Goal: Ask a question: Seek information or help from site administrators or community

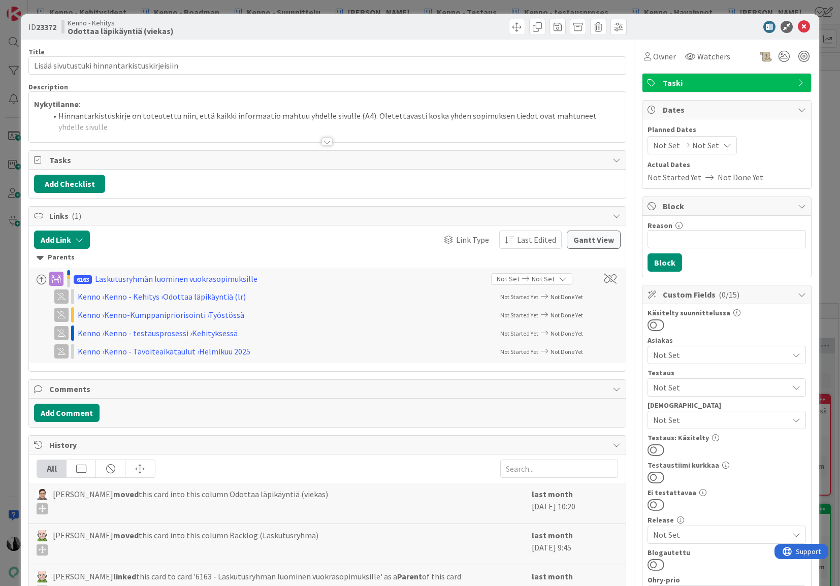
click at [326, 143] on div at bounding box center [326, 142] width 11 height 8
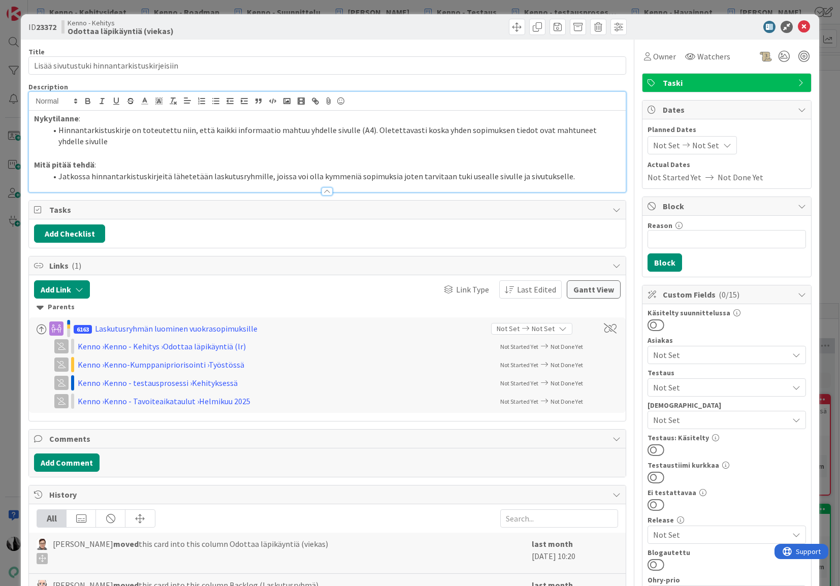
drag, startPoint x: 736, startPoint y: 22, endPoint x: 796, endPoint y: 26, distance: 60.0
click at [737, 22] on div at bounding box center [722, 27] width 180 height 12
click at [801, 26] on icon at bounding box center [804, 27] width 12 height 12
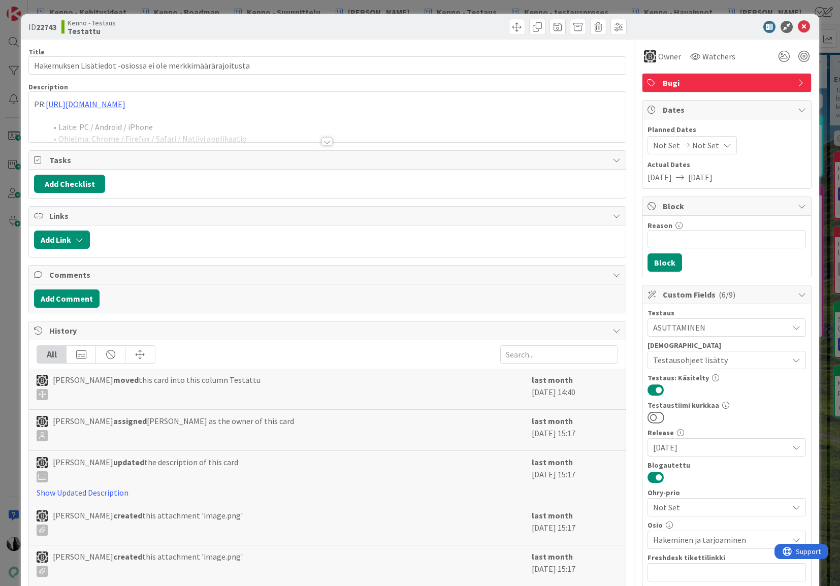
click at [328, 139] on div at bounding box center [326, 142] width 11 height 8
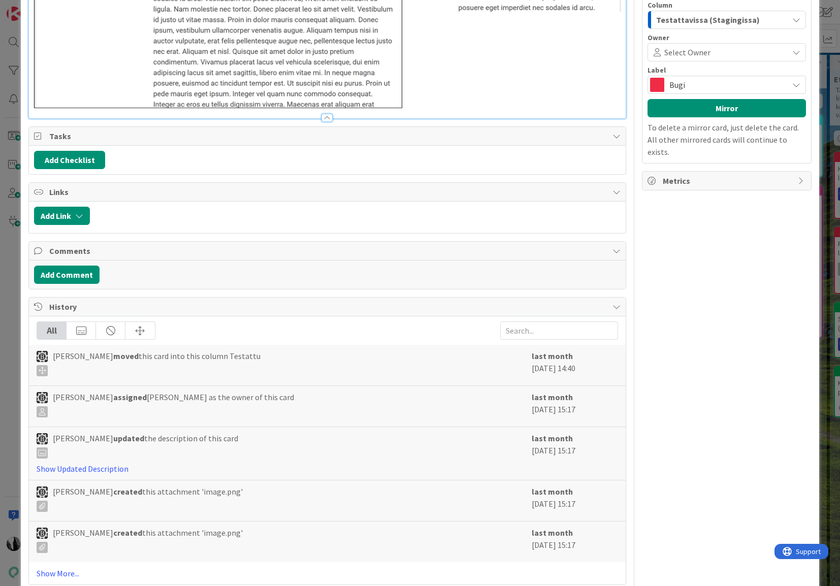
scroll to position [896, 0]
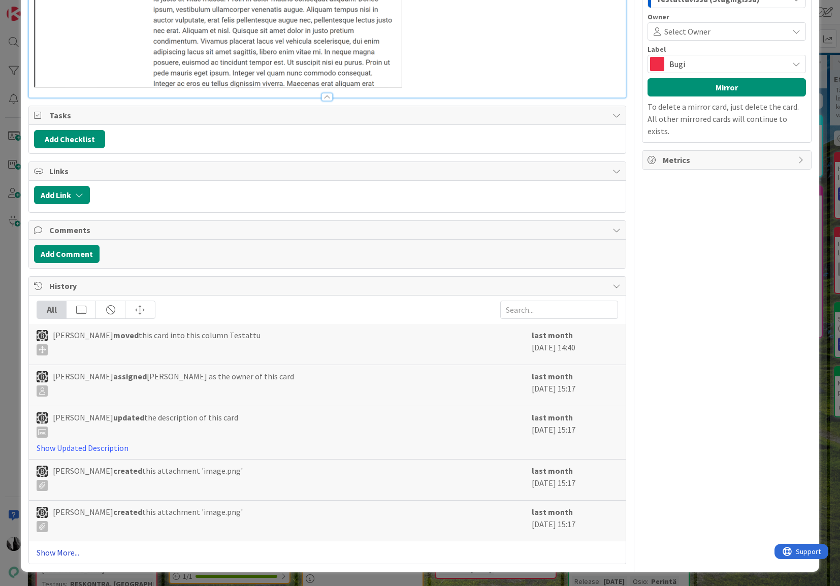
click at [66, 553] on link "Show More..." at bounding box center [327, 552] width 581 height 12
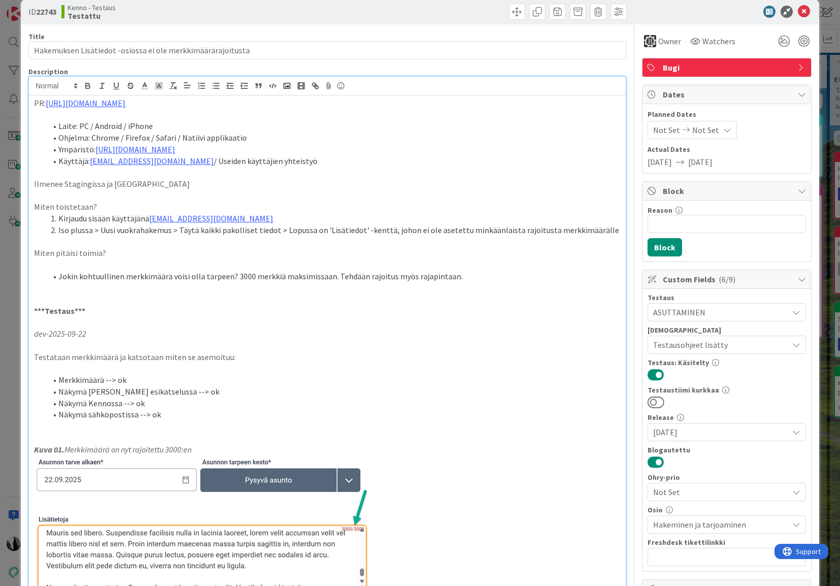
scroll to position [0, 0]
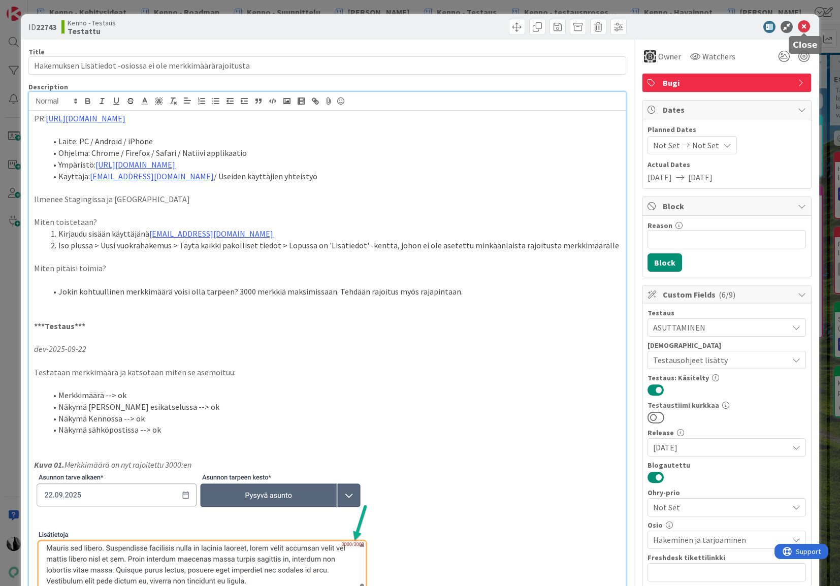
click at [805, 26] on icon at bounding box center [804, 27] width 12 height 12
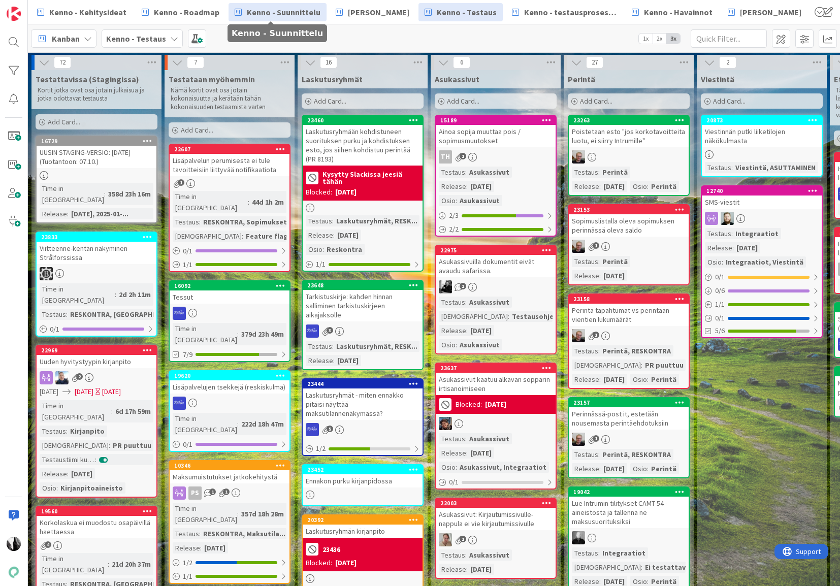
click at [263, 14] on span "Kenno - Suunnittelu" at bounding box center [284, 12] width 74 height 12
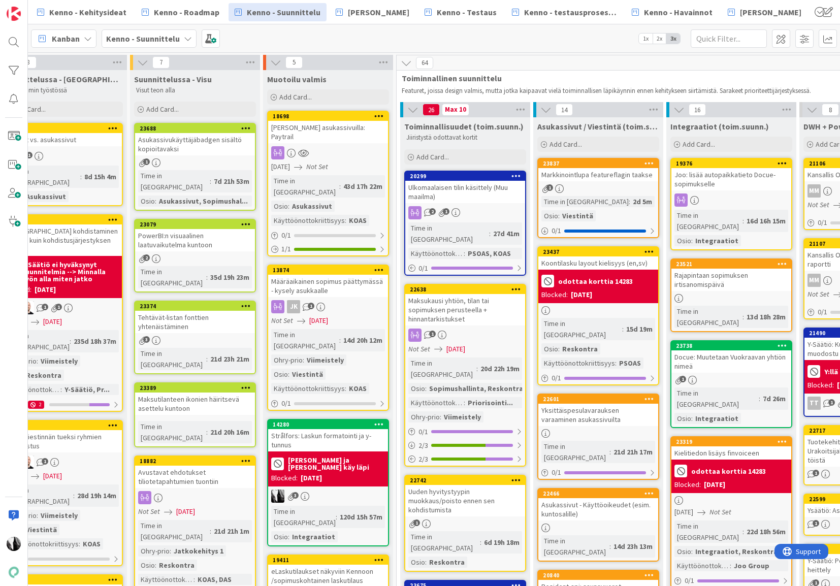
scroll to position [0, 189]
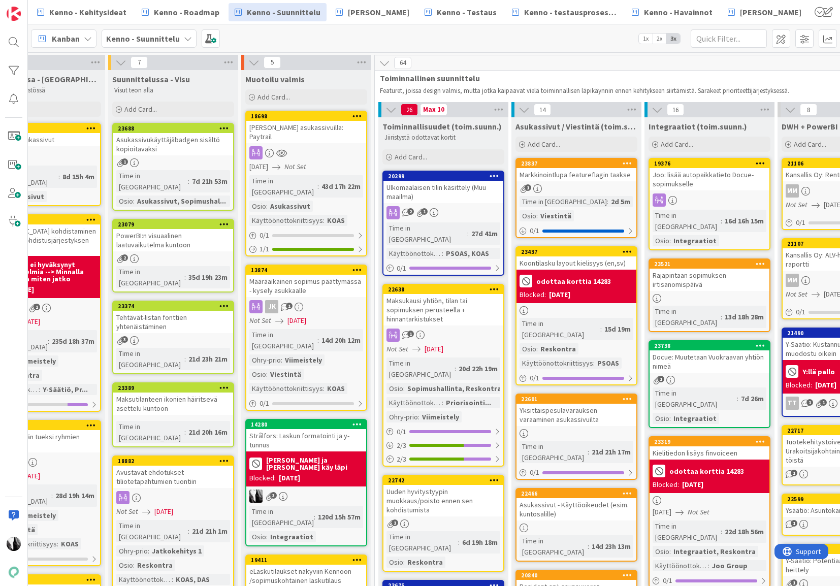
click at [590, 178] on div "Markkinointlupa featureflagin taakse" at bounding box center [576, 174] width 120 height 13
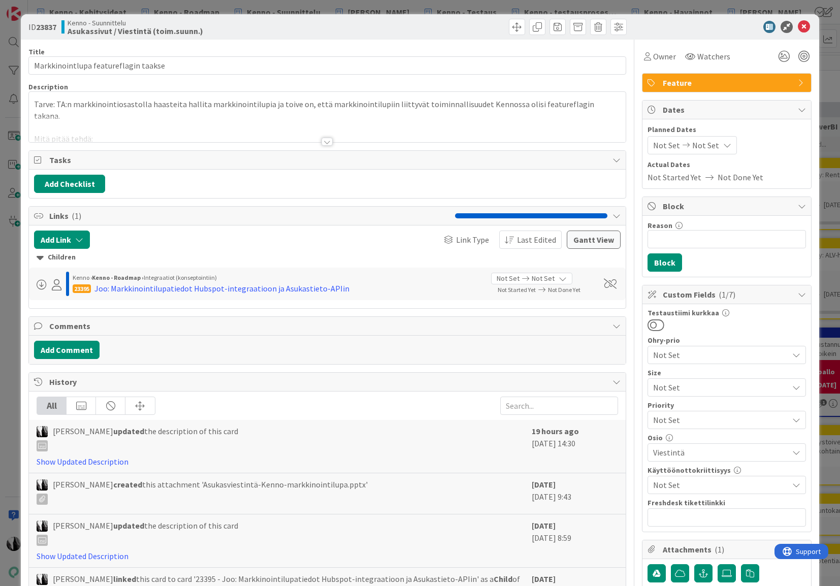
click at [326, 141] on div at bounding box center [326, 142] width 11 height 8
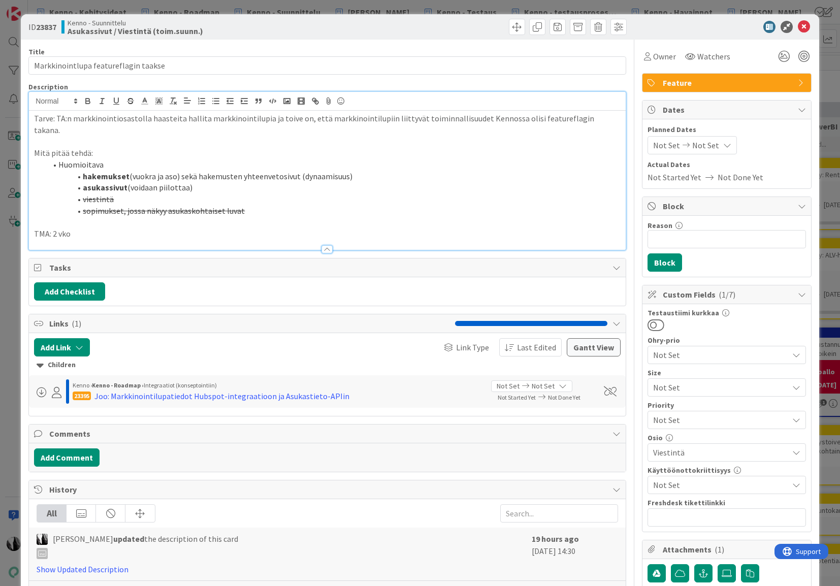
click at [274, 205] on li "sopimukset, jossa näkyy asukaskohtaiset luvat" at bounding box center [333, 211] width 574 height 12
click at [395, 171] on li "hakemukset (vuokra ja aso) sekä hakemusten yhteenvetosivut (dynaamisuus)" at bounding box center [333, 177] width 574 height 12
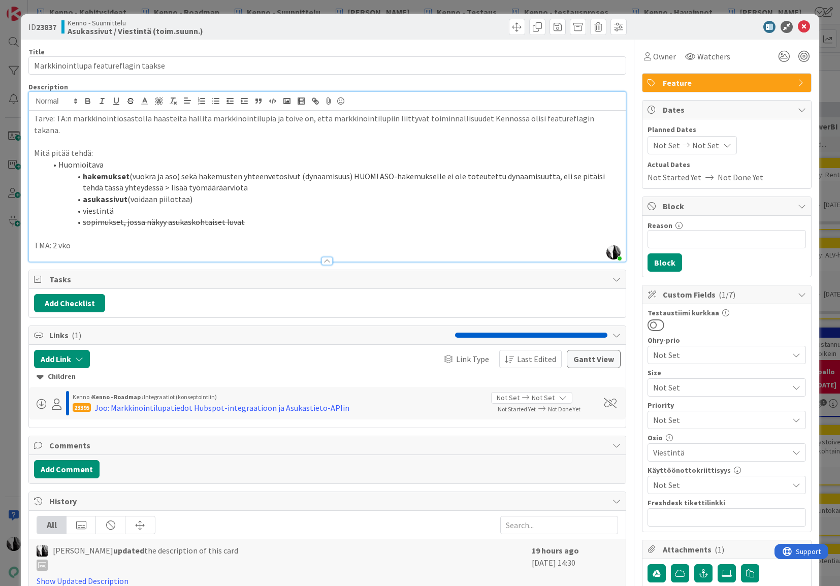
click at [124, 240] on p "TMA: 2 vko" at bounding box center [327, 246] width 586 height 12
drag, startPoint x: 179, startPoint y: 233, endPoint x: 189, endPoint y: 232, distance: 10.2
click at [181, 240] on p "TMA: 2 vko (dynaamisuuden toteuttaminen tuplaa työmääräarvion)" at bounding box center [327, 246] width 586 height 12
click at [351, 240] on p "TMA: 2 vko (dynaamisuuden toteuttaminen ASO-hakemuksille tuplaa työmääräarvion)" at bounding box center [327, 246] width 586 height 12
click at [724, 31] on div at bounding box center [722, 27] width 180 height 12
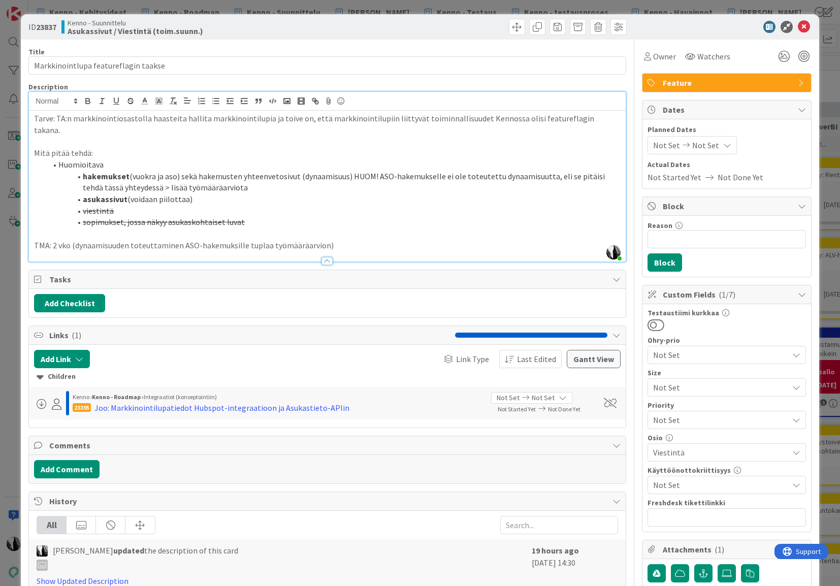
drag, startPoint x: 728, startPoint y: 30, endPoint x: 794, endPoint y: 13, distance: 68.2
click at [732, 27] on div at bounding box center [722, 27] width 180 height 12
click at [806, 25] on icon at bounding box center [804, 27] width 12 height 12
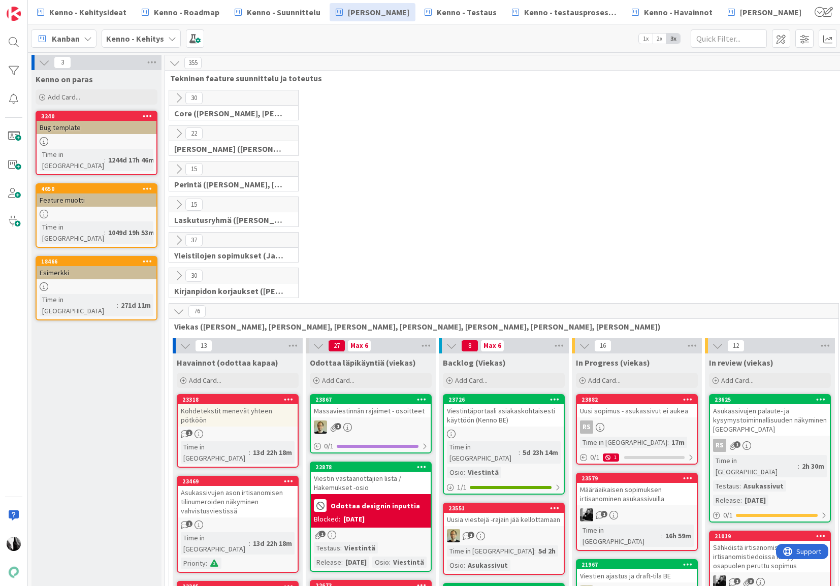
click at [179, 312] on icon at bounding box center [178, 311] width 11 height 11
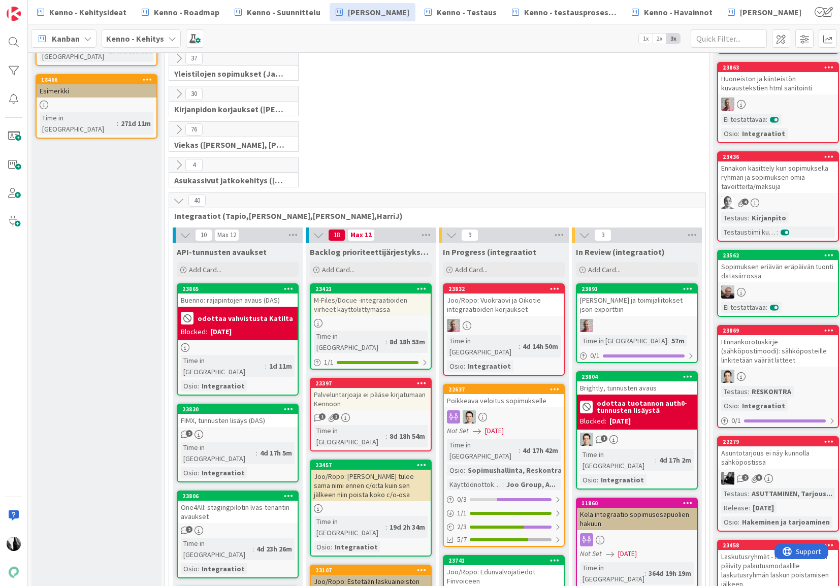
scroll to position [184, 0]
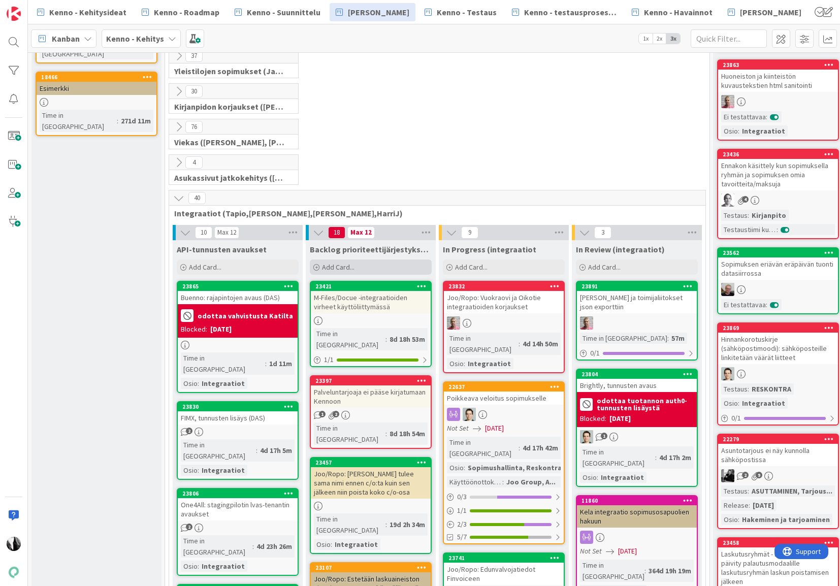
click at [343, 265] on span "Add Card..." at bounding box center [338, 266] width 32 height 9
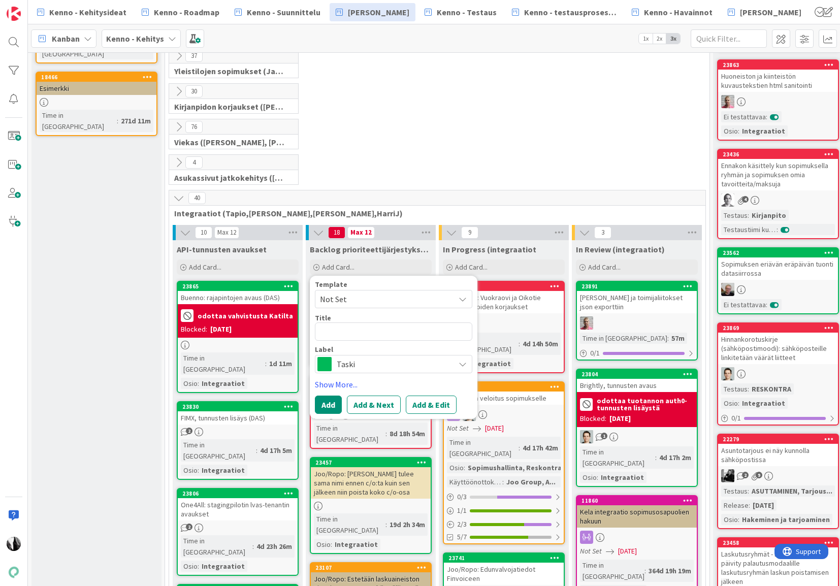
type textarea "x"
type textarea "Y"
type textarea "x"
type textarea "Y-"
type textarea "x"
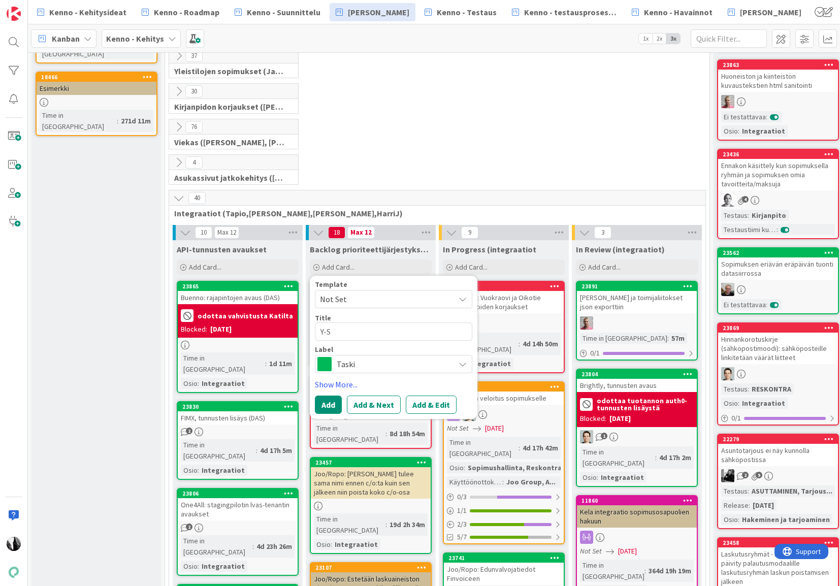
type textarea "Y-Sä"
type textarea "x"
type textarea "Y-Sää"
type textarea "x"
type textarea "Y-Säät"
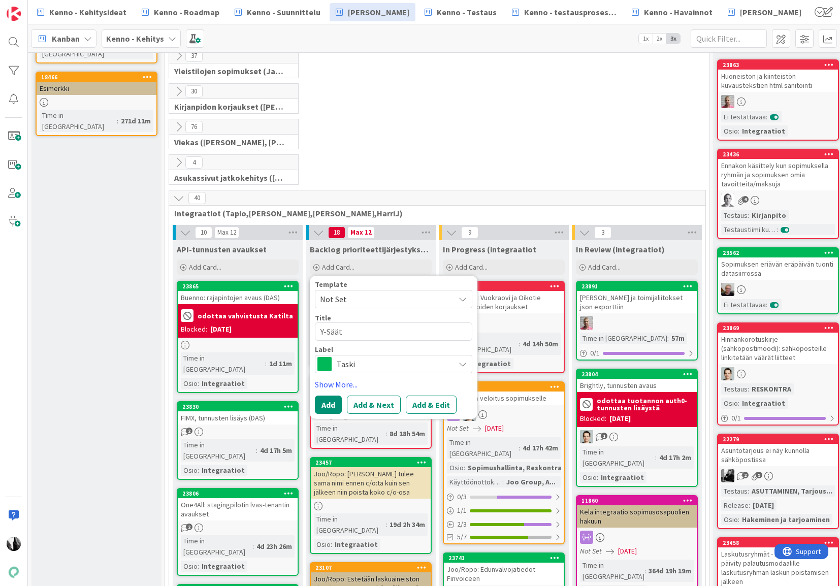
type textarea "x"
type textarea "Y-Sääti"
type textarea "x"
type textarea "Y-Säätiö"
type textarea "x"
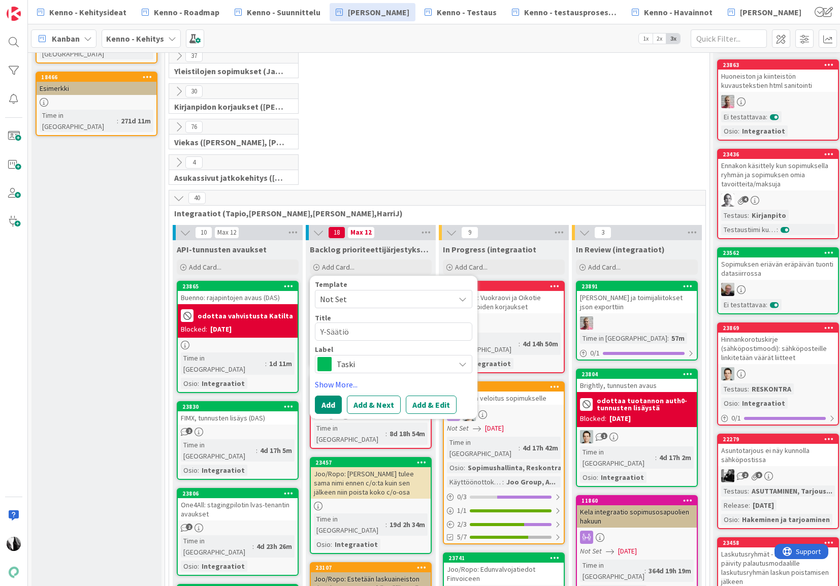
type textarea "Y-Säätiö,"
type textarea "x"
type textarea "Y-Säätiö,"
type textarea "x"
type textarea "Y-Säätiö, i"
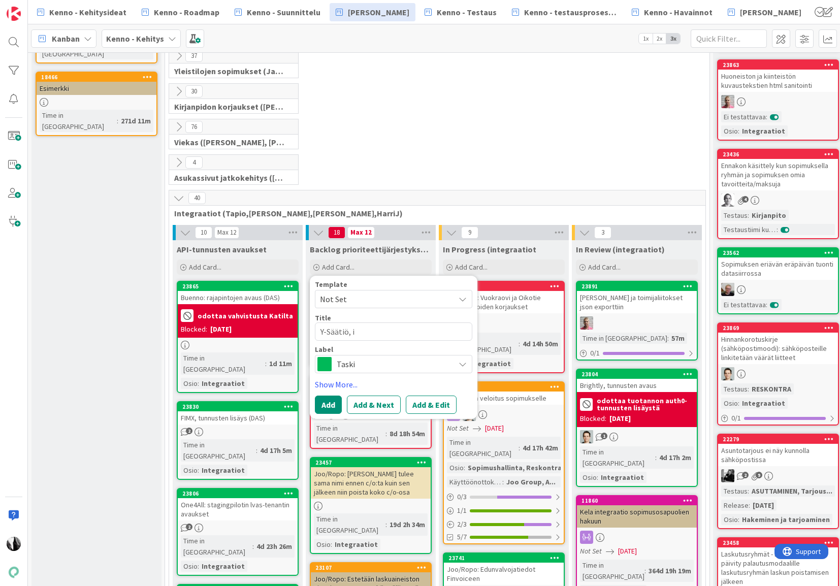
type textarea "x"
type textarea "Y-Säätiö, id"
type textarea "x"
type textarea "Y-Säätiö, id:"
type textarea "x"
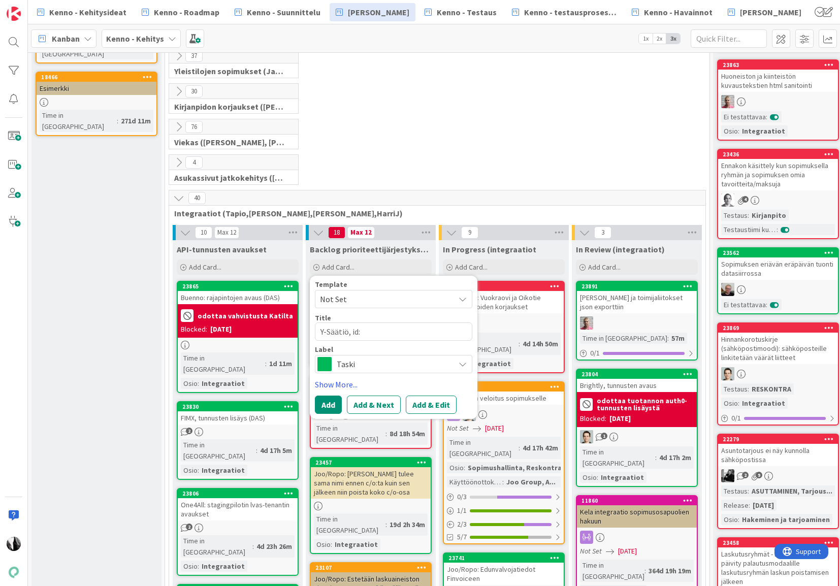
type textarea "Y-Säätiö, id:t"
type textarea "x"
type textarea "Y-Säätiö, id:t"
type textarea "x"
type textarea "Y-Säätiö, id:t e"
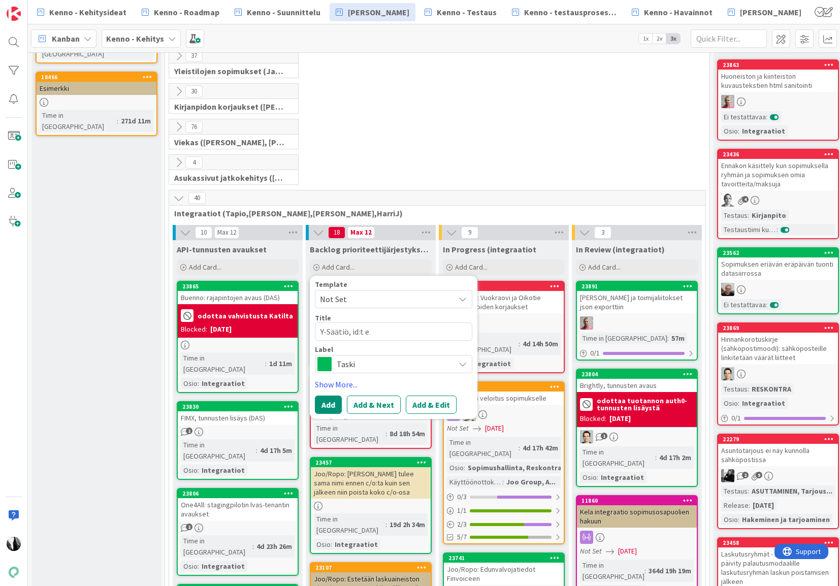
type textarea "x"
type textarea "Y-Säätiö, id:t ei"
type textarea "x"
type textarea "Y-Säätiö, id:t ei"
type textarea "x"
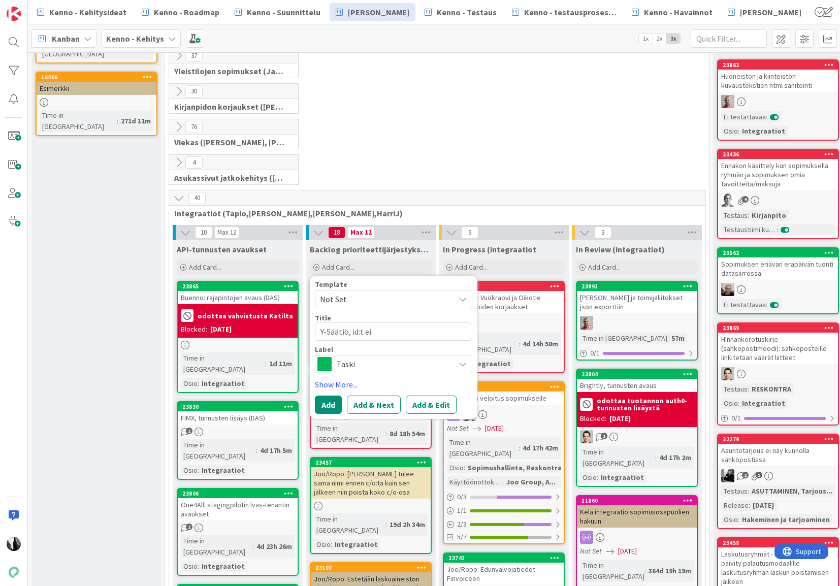
type textarea "Y-Säätiö, id:t ei t"
type textarea "x"
type textarea "Y-Säätiö, id:t ei tä"
type textarea "x"
type textarea "Y-Säätiö, id:t ei täs"
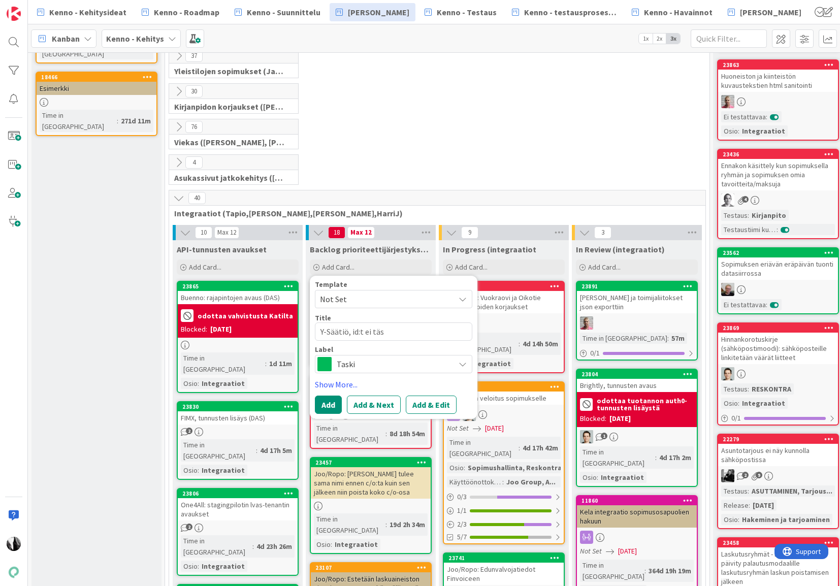
type textarea "x"
type textarea "Y-Säätiö, id:t ei täsm"
type textarea "x"
type textarea "Y-Säätiö, id:t ei täsmä"
type textarea "x"
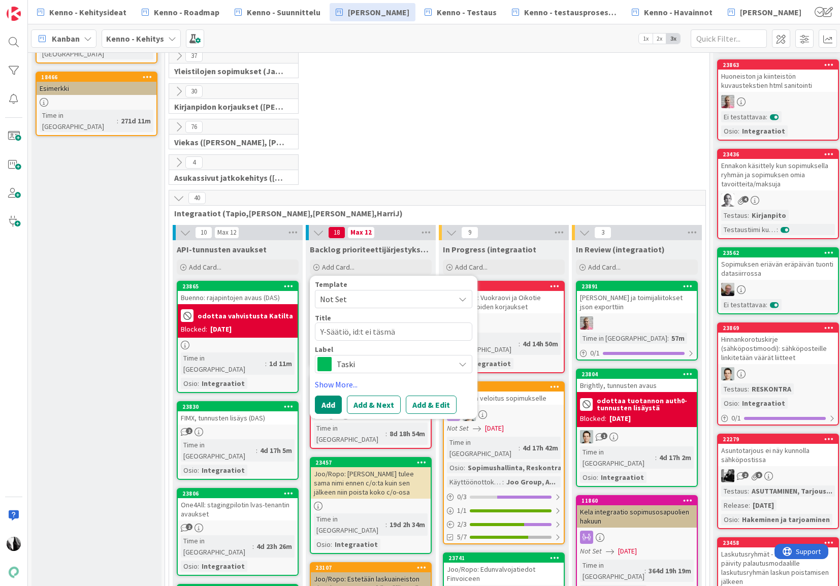
type textarea "Y-Säätiö, id:t ei täsmää"
type textarea "x"
type textarea "Y-Säätiö, id:t ei täsmää"
type textarea "x"
type textarea "Y-Säätiö, id:t ei täsmää e"
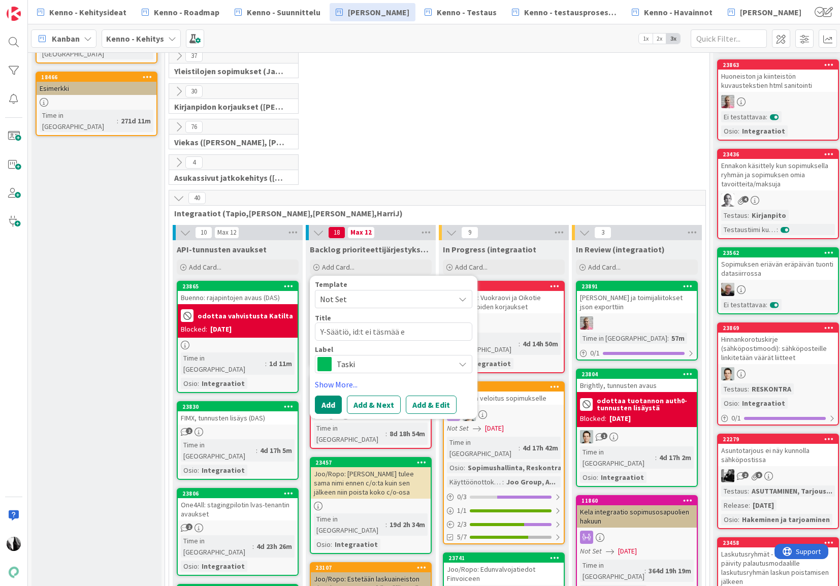
type textarea "x"
type textarea "Y-Säätiö, id:t ei täsmää ex"
type textarea "x"
type textarea "Y-Säätiö, id:t ei täsmää exc"
type textarea "x"
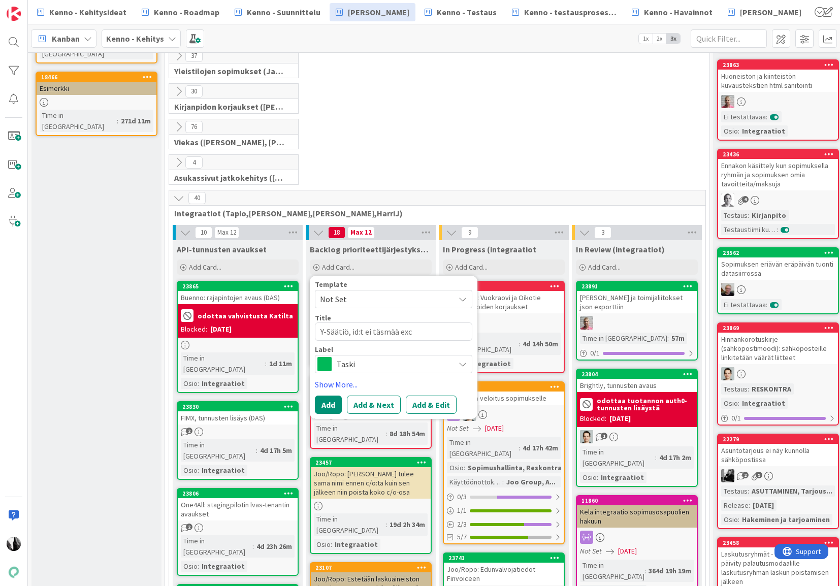
type textarea "Y-Säätiö, id:t ei täsmää exce"
type textarea "x"
type textarea "Y-Säätiö, id:t ei täsmää excel"
type textarea "x"
type textarea "Y-Säätiö, id:t ei täsmää excel"
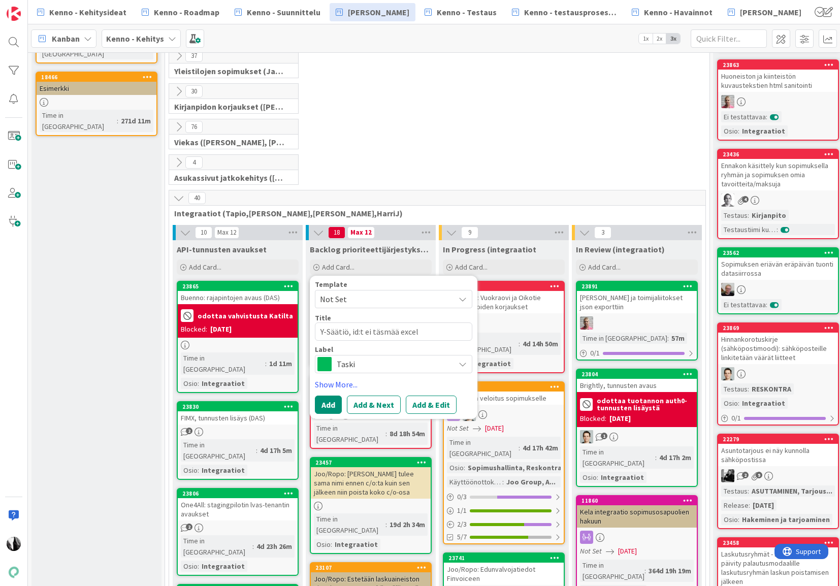
type textarea "x"
type textarea "Y-Säätiö, id:t ei täsmää excel v"
type textarea "x"
type textarea "Y-Säätiö, id:t ei täsmää excel vs"
type textarea "x"
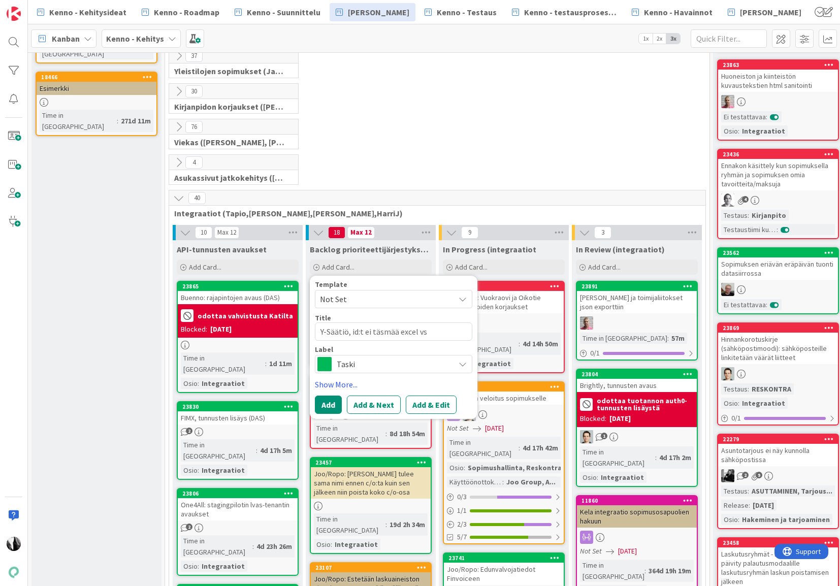
type textarea "Y-Säätiö, id:t ei täsmää excel vs"
type textarea "x"
type textarea "Y-Säätiö, id:t ei täsmää excel vs ra"
type textarea "x"
type textarea "Y-Säätiö, id:t ei täsmää excel vs [PERSON_NAME]"
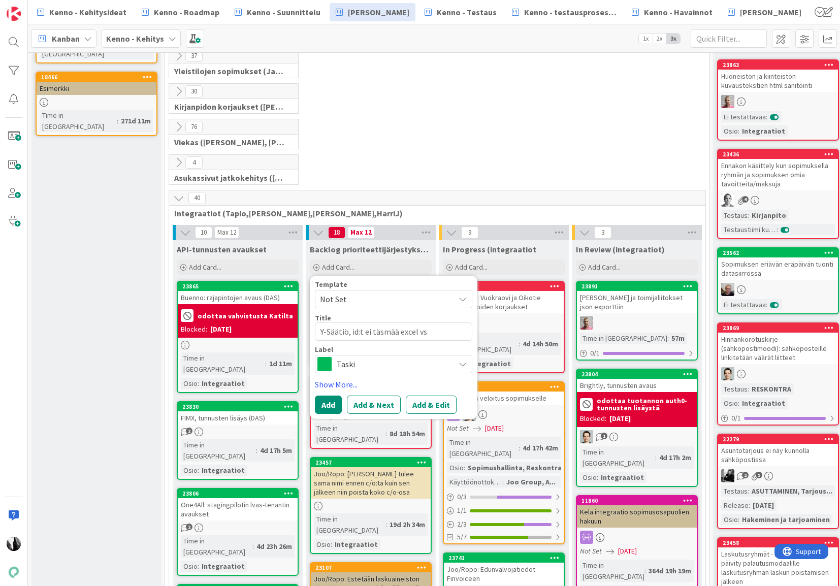
type textarea "x"
type textarea "Y-Säätiö, id:t ei täsmää excel vs [DATE]"
type textarea "x"
type textarea "Y-Säätiö, id:t ei täsmää excel vs [PERSON_NAME]"
type textarea "x"
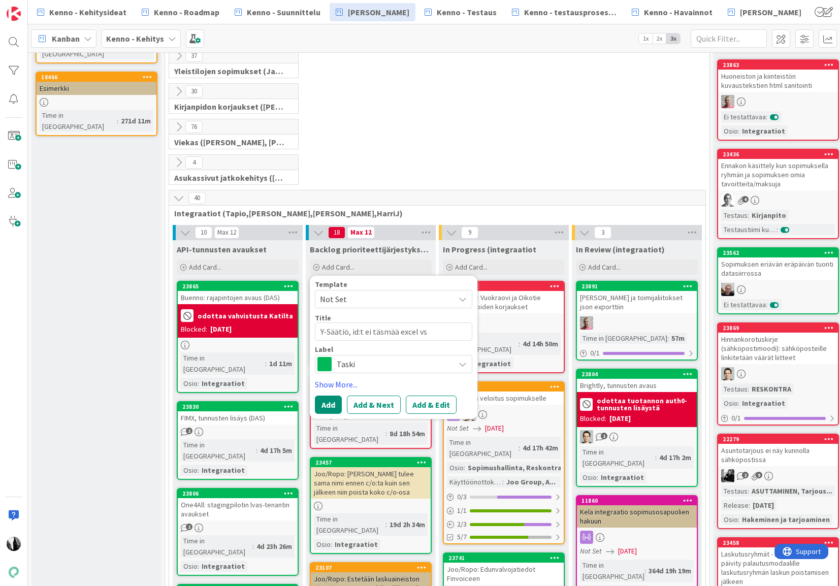
type textarea "Y-Säätiö, id:t ei täsmää excel vs ra"
type textarea "x"
type textarea "Y-Säätiö, id:t ei täsmää excel vs r"
type textarea "x"
type textarea "Y-Säätiö, id:t ei täsmää excel vs"
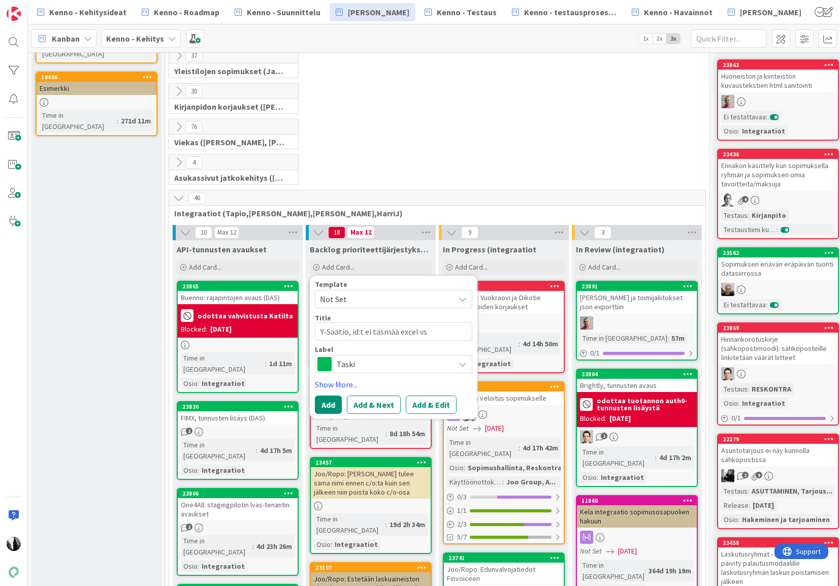
type textarea "x"
type textarea "Y-Säätiö, id:t ei täsmää excel vs A"
type textarea "x"
type textarea "Y-Säätiö, id:t ei täsmää excel vs AP"
type textarea "x"
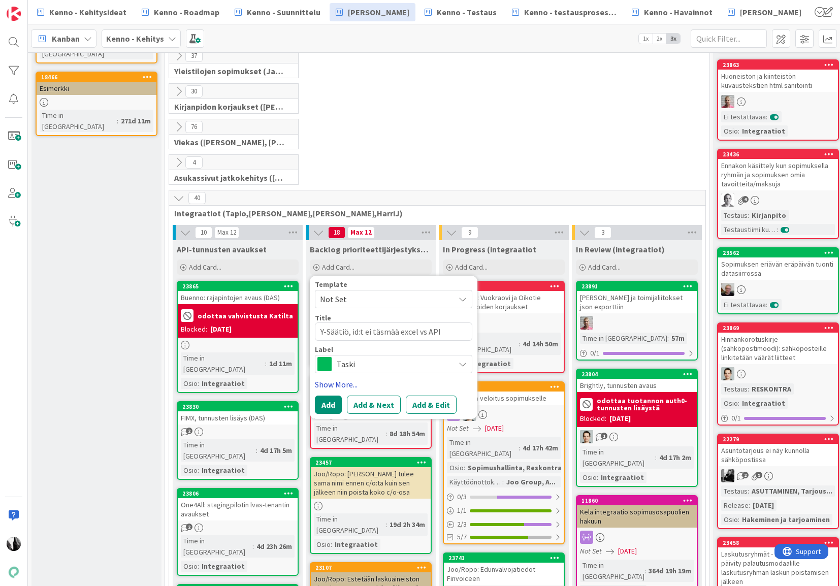
type textarea "Y-Säätiö, id:t ei täsmää excel vs API"
click at [335, 383] on link "Show More..." at bounding box center [393, 384] width 157 height 12
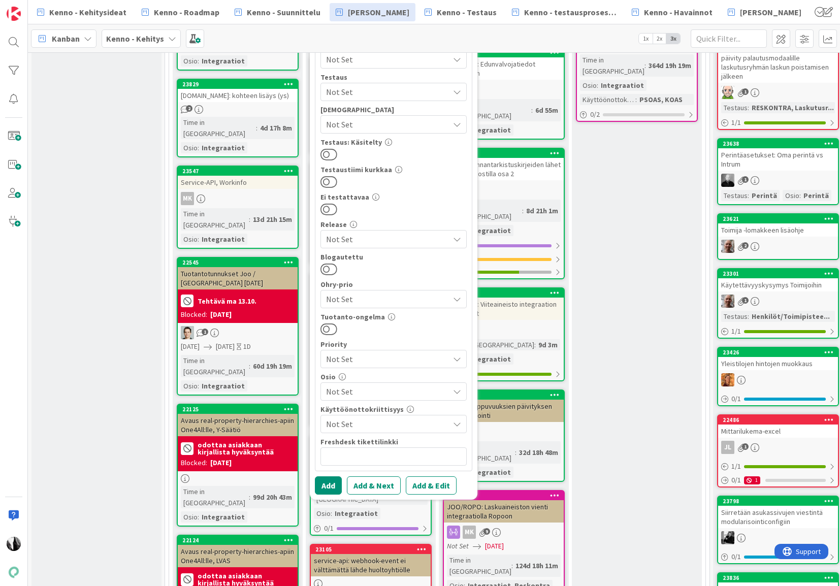
scroll to position [700, 0]
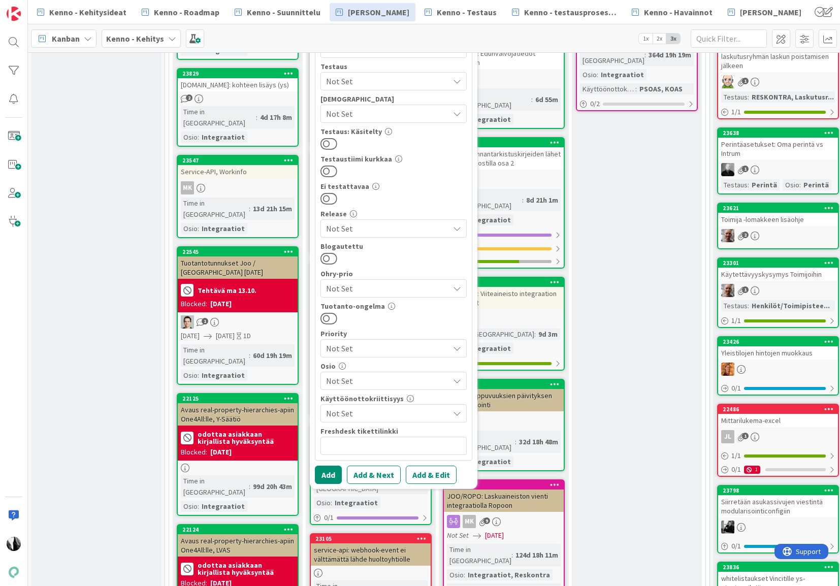
click at [400, 380] on span "Not Set" at bounding box center [387, 381] width 123 height 12
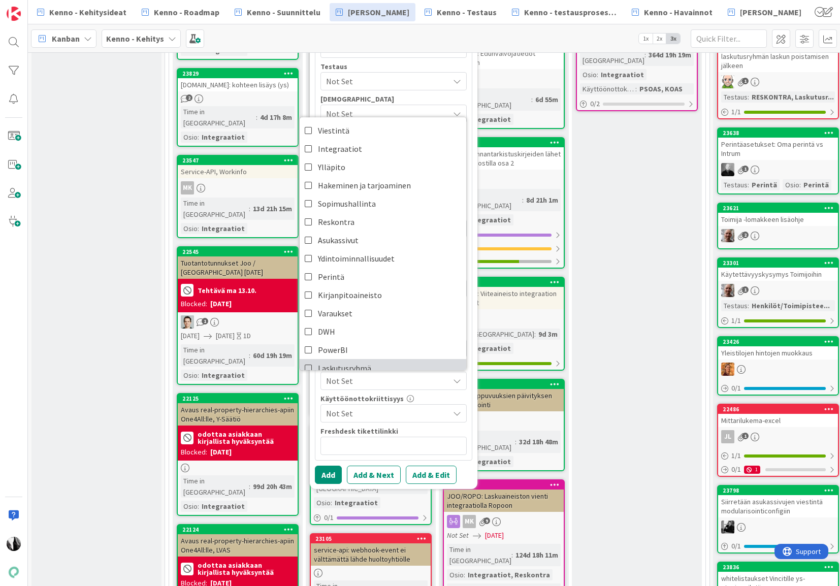
scroll to position [11, 0]
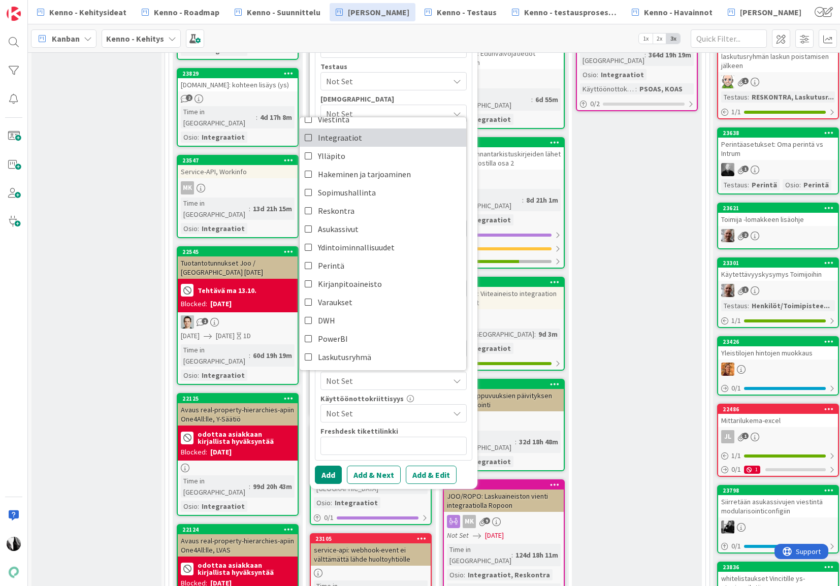
click at [362, 135] on link "Integraatiot" at bounding box center [383, 137] width 167 height 18
click at [434, 472] on button "Add & Edit" at bounding box center [431, 475] width 51 height 18
type textarea "x"
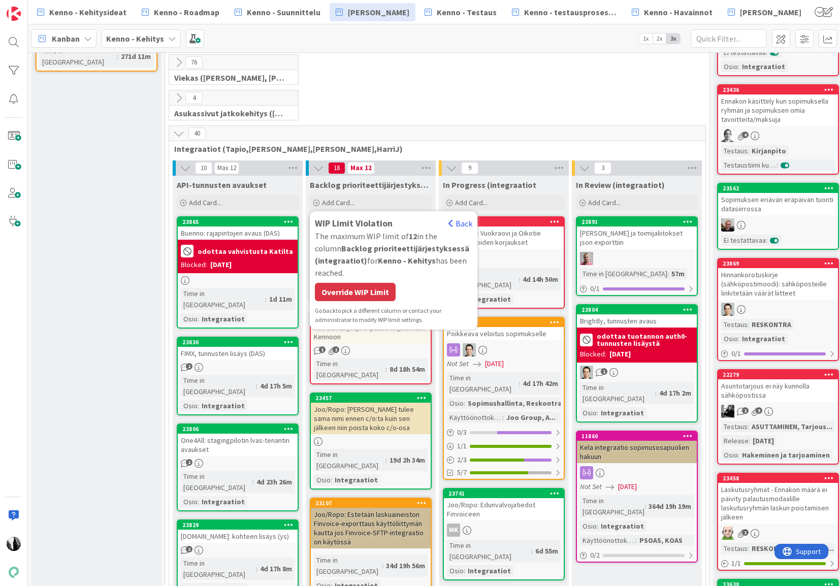
scroll to position [252, 0]
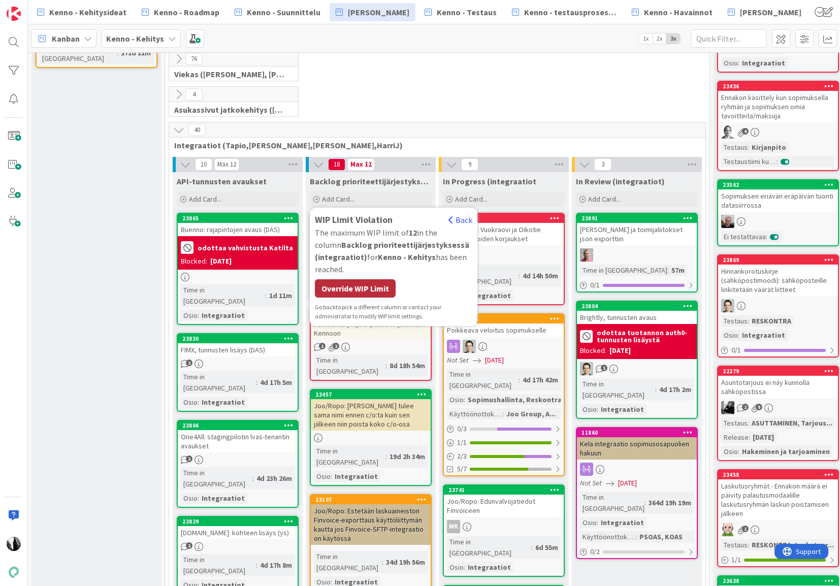
click at [365, 283] on div "Override WIP Limit" at bounding box center [355, 288] width 81 height 18
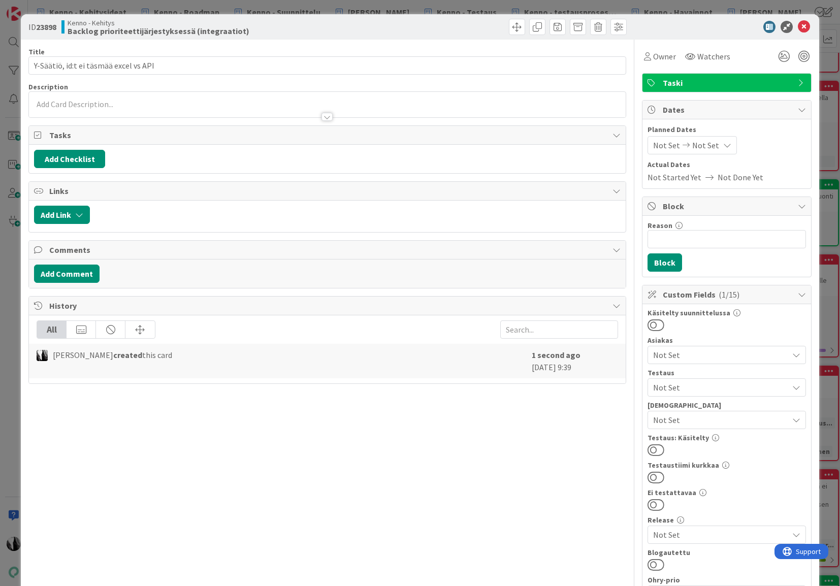
click at [326, 116] on div at bounding box center [326, 117] width 11 height 8
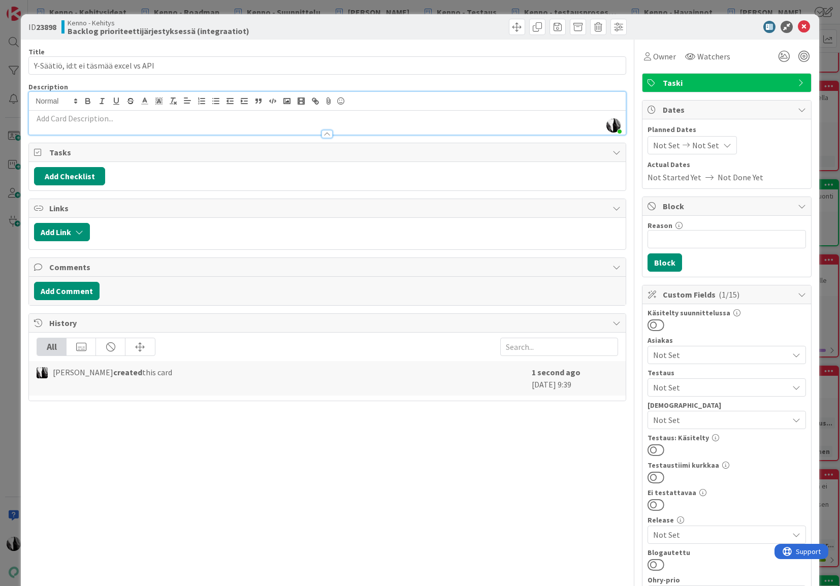
click at [68, 122] on p at bounding box center [327, 119] width 586 height 12
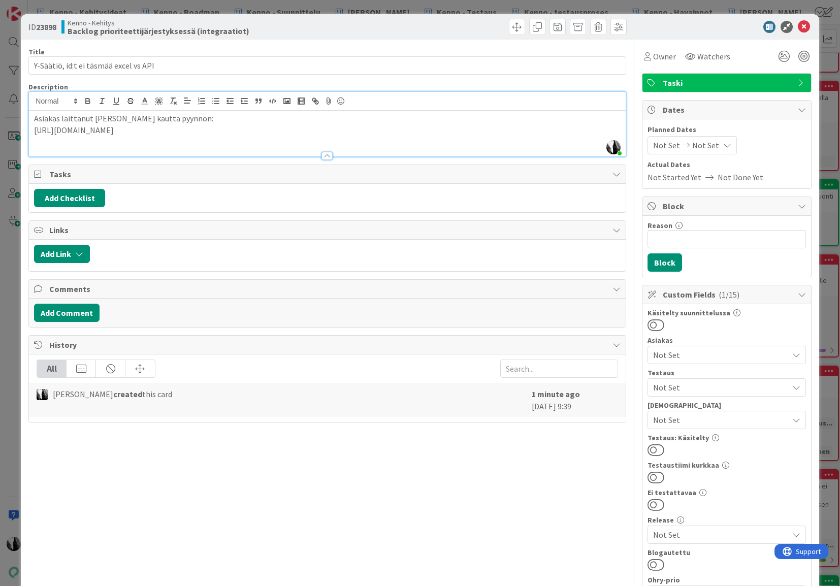
drag, startPoint x: 318, startPoint y: 130, endPoint x: 69, endPoint y: 119, distance: 249.0
click at [33, 132] on div "Asiakas laittanut [PERSON_NAME] kautta pyynnön: [URL][DOMAIN_NAME]" at bounding box center [327, 134] width 596 height 46
drag, startPoint x: 30, startPoint y: 127, endPoint x: 429, endPoint y: 113, distance: 398.8
click at [537, 130] on div "Asiakas laittanut [PERSON_NAME] kautta pyynnön: Tarpeena saada WheelQ:n käyttöö…" at bounding box center [327, 134] width 596 height 46
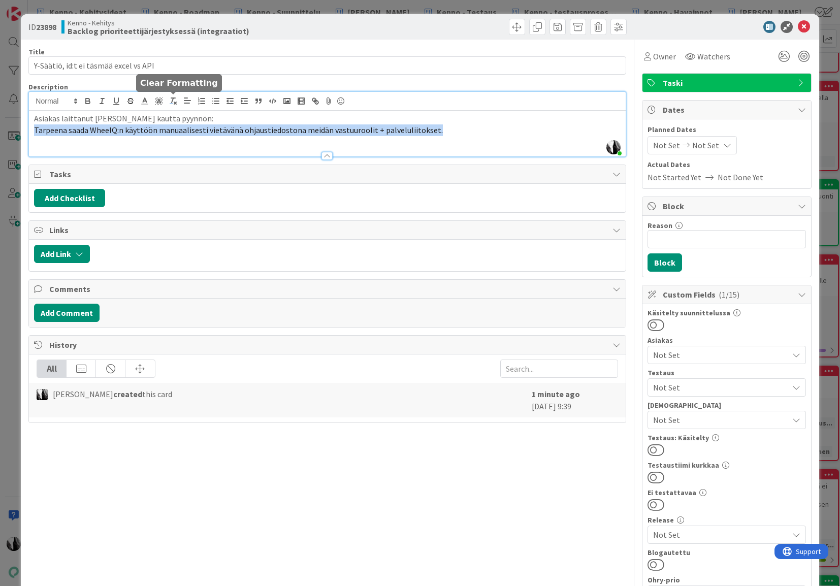
click at [172, 98] on icon "button" at bounding box center [173, 100] width 9 height 9
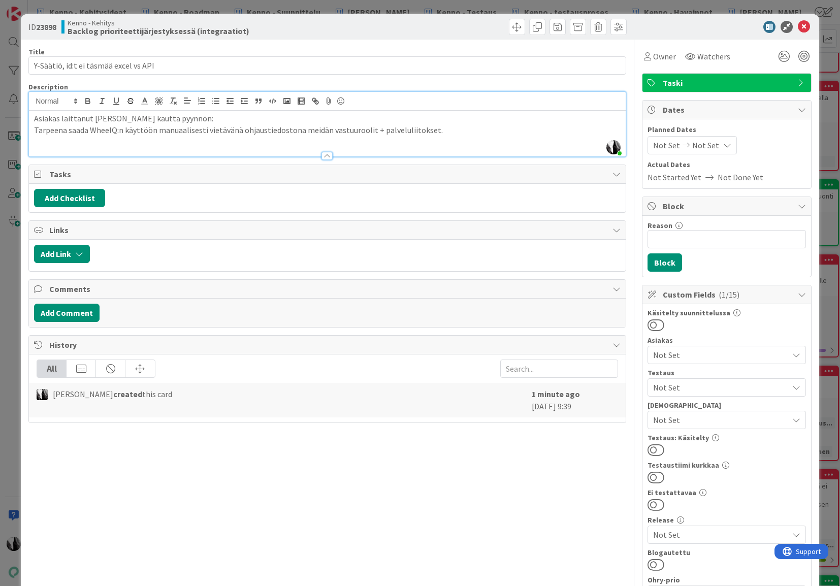
click at [472, 138] on div "Asiakas laittanut [PERSON_NAME] kautta pyynnön: Tarpeena saada WheelQ:n käyttöö…" at bounding box center [327, 134] width 596 height 46
click at [118, 140] on p "Ja tähän liittyen asiakkaalle" at bounding box center [327, 142] width 586 height 12
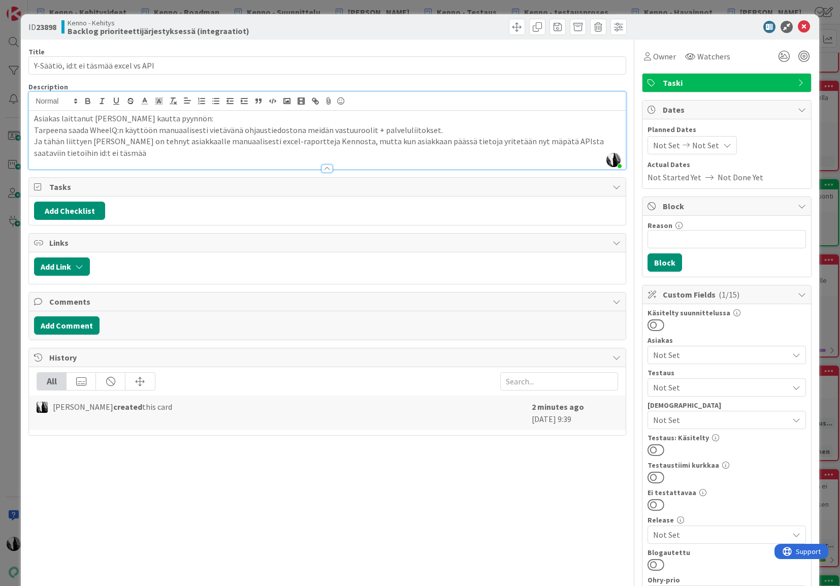
click at [595, 141] on p "Ja tähän liittyen [PERSON_NAME] on tehnyt asiakkaalle manuaalisesti excel-rapor…" at bounding box center [327, 147] width 586 height 23
drag, startPoint x: 50, startPoint y: 129, endPoint x: 194, endPoint y: 156, distance: 146.6
click at [194, 156] on div "Asiakas laittanut [PERSON_NAME] kautta pyynnön: Tarpeena saada WheelQ:n käyttöö…" at bounding box center [327, 140] width 596 height 58
click at [173, 103] on icon "button" at bounding box center [173, 100] width 9 height 9
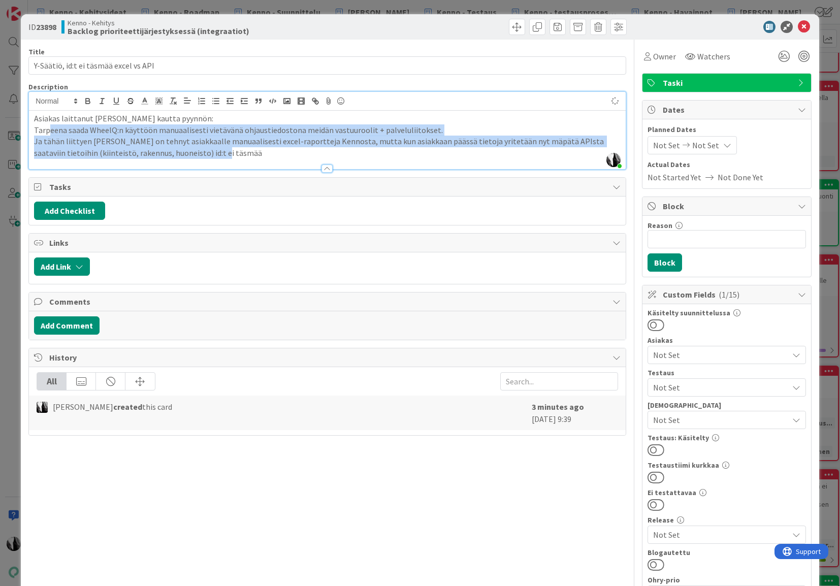
click at [208, 155] on p "Ja tähän liittyen [PERSON_NAME] on tehnyt asiakkaalle manuaalisesti excel-rapor…" at bounding box center [327, 147] width 586 height 23
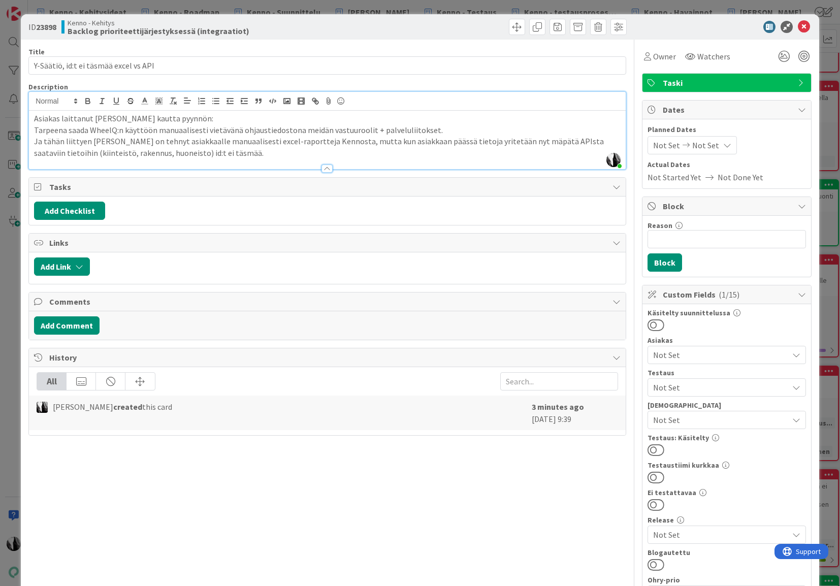
scroll to position [1, 0]
drag, startPoint x: 140, startPoint y: 151, endPoint x: 173, endPoint y: 153, distance: 33.6
click at [140, 151] on p "Ja tähän liittyen [PERSON_NAME] on tehnyt asiakkaalle manuaalisesti excel-rapor…" at bounding box center [327, 146] width 586 height 23
click at [460, 130] on p "Tarpeena saada WheelQ:n käyttöön manuaalisesti vietävänä ohjaustiedostona meidä…" at bounding box center [327, 130] width 586 height 12
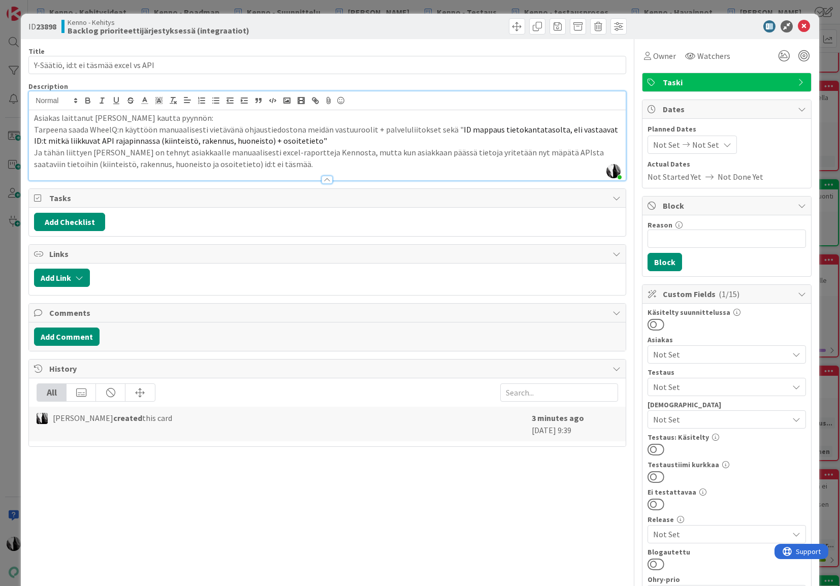
click at [30, 129] on div "Asiakas laittanut [PERSON_NAME] kautta pyynnön: Tarpeena saada WheelQ:n käyttöö…" at bounding box center [327, 145] width 596 height 70
click at [332, 141] on p ""Tarpeena saada WheelQ:n käyttöön manuaalisesti vietävänä ohjaustiedostona meid…" at bounding box center [327, 135] width 586 height 23
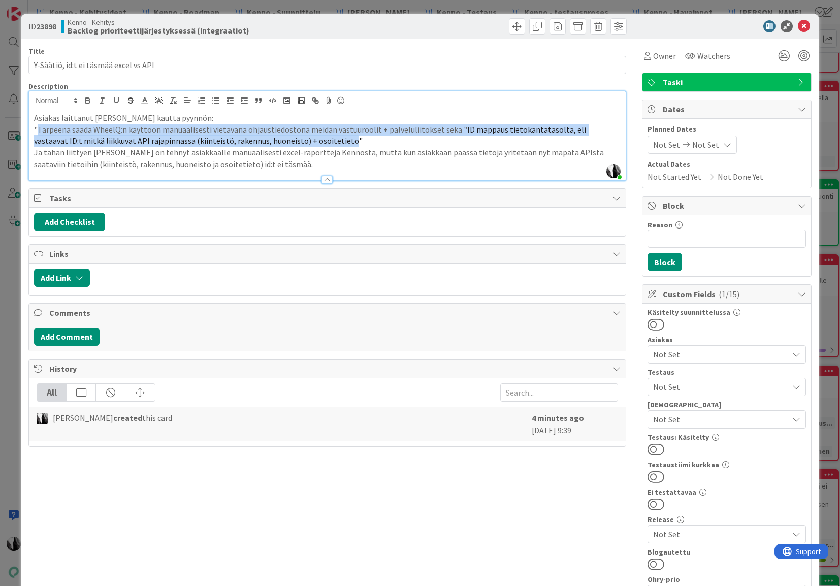
drag, startPoint x: 58, startPoint y: 130, endPoint x: 250, endPoint y: 132, distance: 192.4
click at [297, 138] on p ""Tarpeena saada WheelQ:n käyttöön manuaalisesti vietävänä ohjaustiedostona meid…" at bounding box center [327, 135] width 586 height 23
click at [103, 100] on icon "button" at bounding box center [101, 100] width 9 height 9
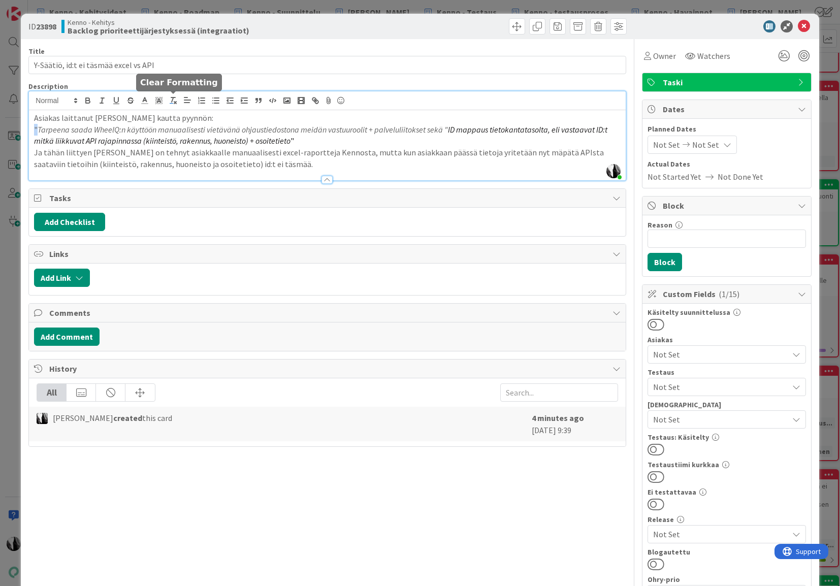
click at [169, 101] on icon "button" at bounding box center [173, 100] width 9 height 9
drag, startPoint x: 35, startPoint y: 153, endPoint x: 46, endPoint y: 153, distance: 11.2
click at [46, 153] on p "Ja tähän liittyen [PERSON_NAME] on tehnyt asiakkaalle manuaalisesti excel-rapor…" at bounding box center [327, 158] width 586 height 23
click at [32, 149] on div "Asiakas laittanut [PERSON_NAME] kautta pyynnön: "Tarpeena saada WheelQ:n käyttö…" at bounding box center [327, 145] width 596 height 70
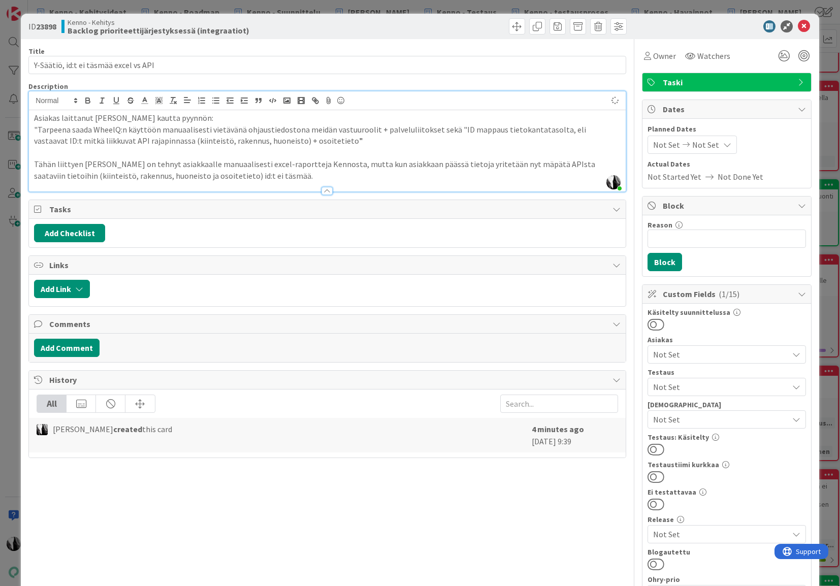
scroll to position [0, 0]
click at [266, 177] on p "Tähän liittyen [PERSON_NAME] on tehnyt asiakkaalle manuaalisesti excel-raportte…" at bounding box center [327, 170] width 586 height 23
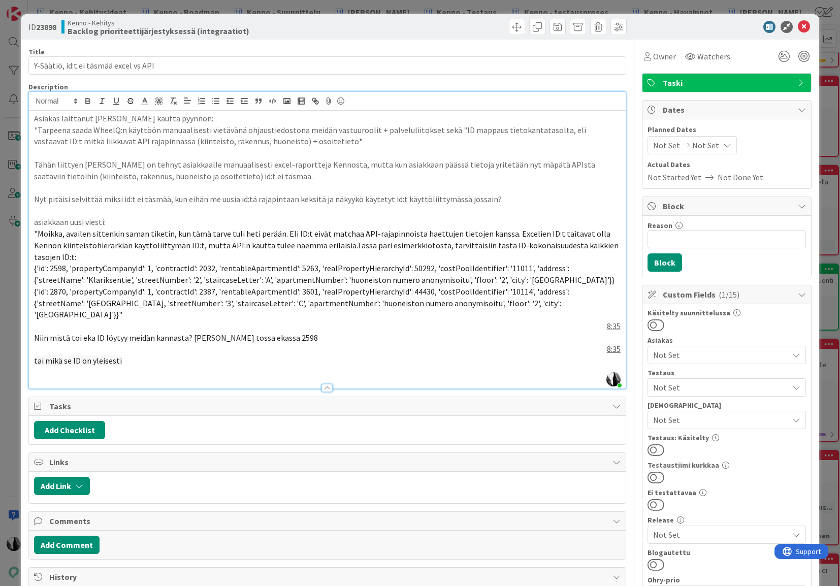
drag, startPoint x: 314, startPoint y: 245, endPoint x: 379, endPoint y: 242, distance: 64.6
click at [315, 245] on span ""Moikka, availen sittenkin saman tiketin, kun tämä tarve tuli heti perään. Eli …" at bounding box center [327, 244] width 586 height 33
click at [491, 281] on span "{'id': 2598, 'propertyCompanyId': 1, 'contractId': 2032, 'rentableApartmentId':…" at bounding box center [324, 291] width 580 height 56
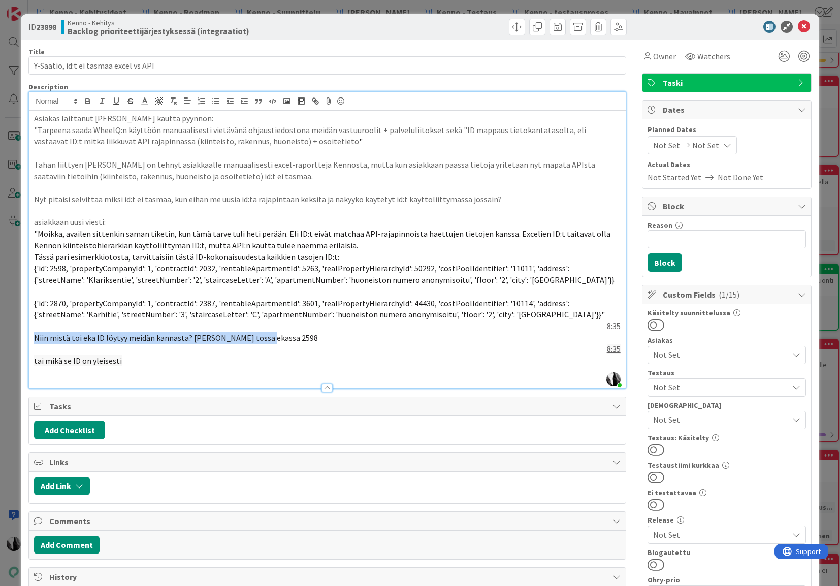
drag, startPoint x: 33, startPoint y: 337, endPoint x: 163, endPoint y: 341, distance: 130.0
click at [253, 334] on div "Asiakas laittanut [PERSON_NAME] kautta pyynnön: "Tarpeena saada WheelQ:n käyttö…" at bounding box center [327, 250] width 596 height 278
click at [34, 359] on span "tai mikä se ID on yleisesti" at bounding box center [78, 360] width 88 height 10
click at [270, 338] on p "Niin mistä toi eka ID löytyy meidän kannasta? [PERSON_NAME] tossa ekassa 2598" at bounding box center [327, 338] width 586 height 12
click at [32, 362] on div "Asiakas laittanut [PERSON_NAME] kautta pyynnön: "Tarpeena saada WheelQ:n käyttö…" at bounding box center [327, 250] width 596 height 278
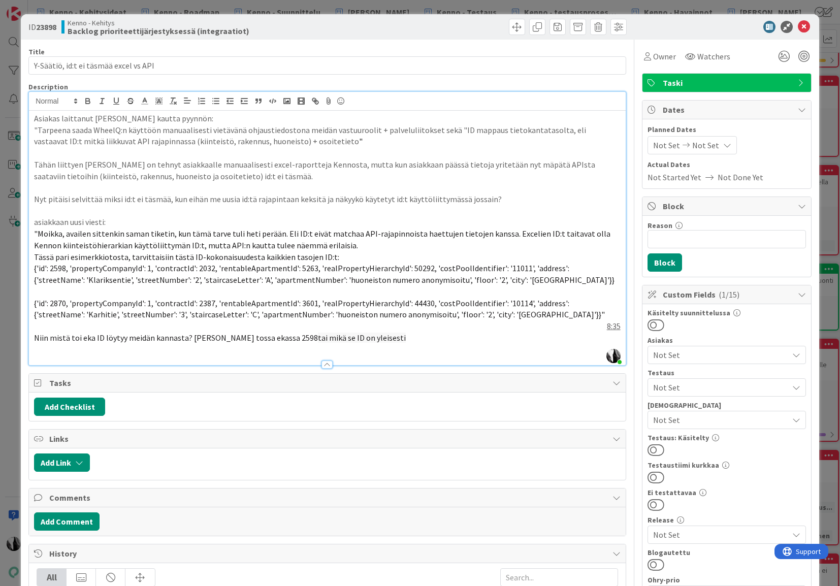
click at [33, 338] on div "Asiakas laittanut [PERSON_NAME] kautta pyynnön: "Tarpeena saada WheelQ:n käyttö…" at bounding box center [327, 238] width 596 height 254
click at [195, 358] on div at bounding box center [327, 359] width 596 height 11
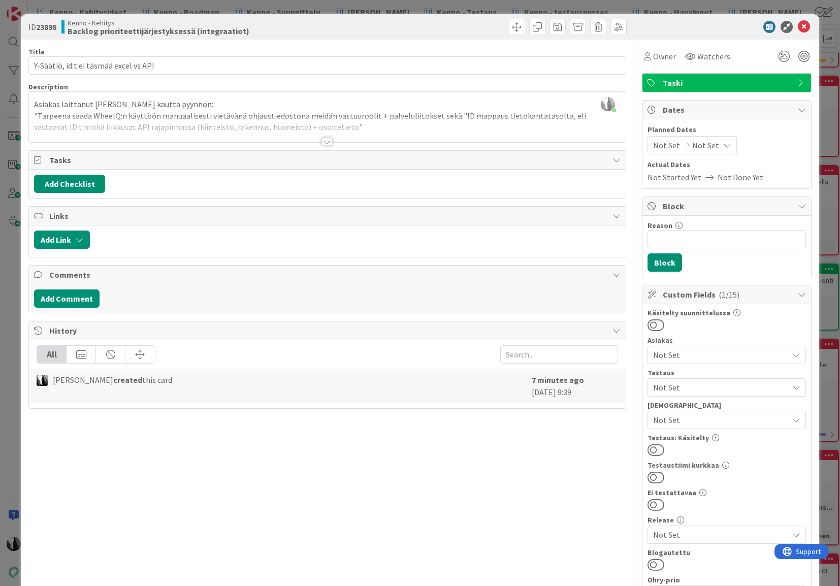
drag, startPoint x: 328, startPoint y: 144, endPoint x: 324, endPoint y: 148, distance: 5.4
click at [328, 144] on div at bounding box center [326, 142] width 11 height 8
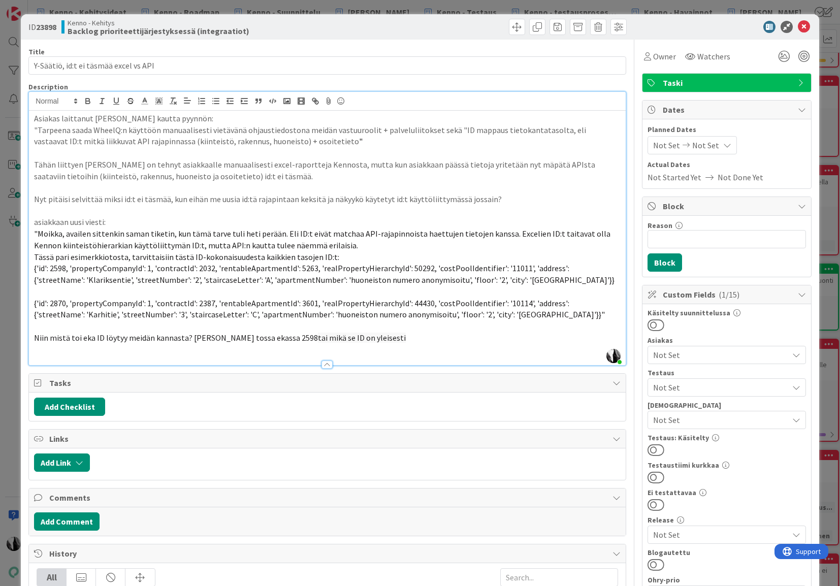
click at [328, 364] on div at bounding box center [326, 364] width 11 height 8
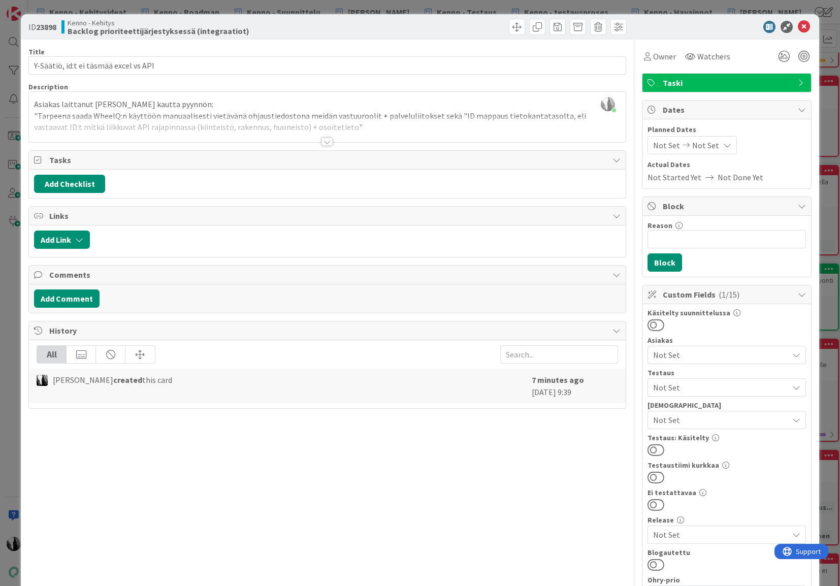
click at [328, 145] on div at bounding box center [326, 142] width 11 height 8
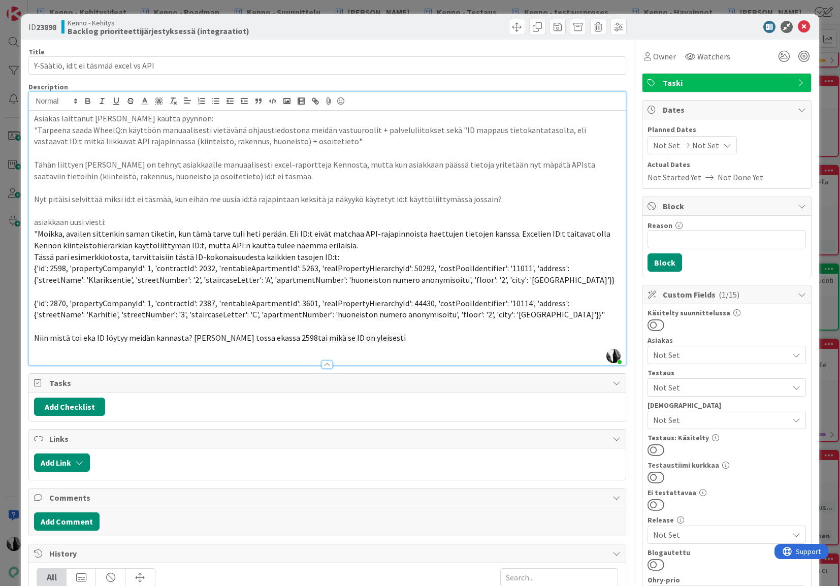
click at [373, 341] on p "Niin mistä toi eka ID löytyy meidän kannasta? Eli tossa ekassa 2598 tai mikä se…" at bounding box center [327, 338] width 586 height 12
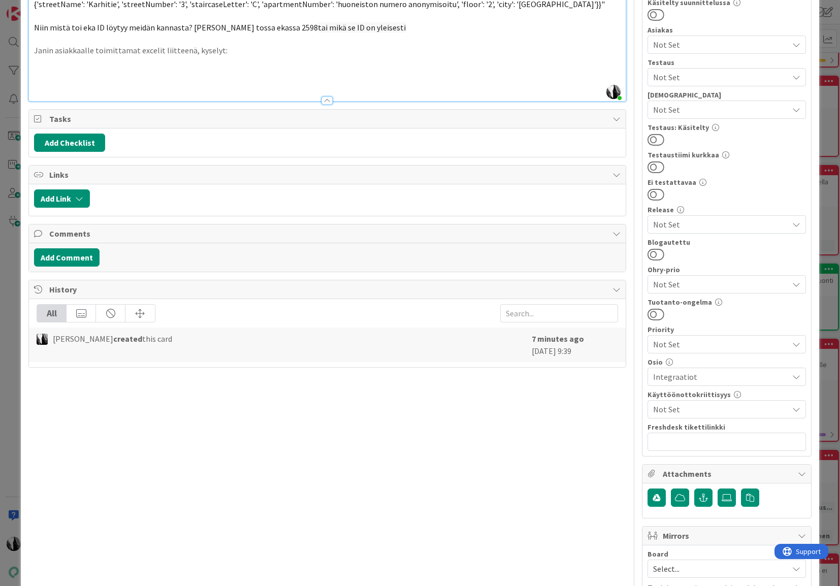
scroll to position [332, 0]
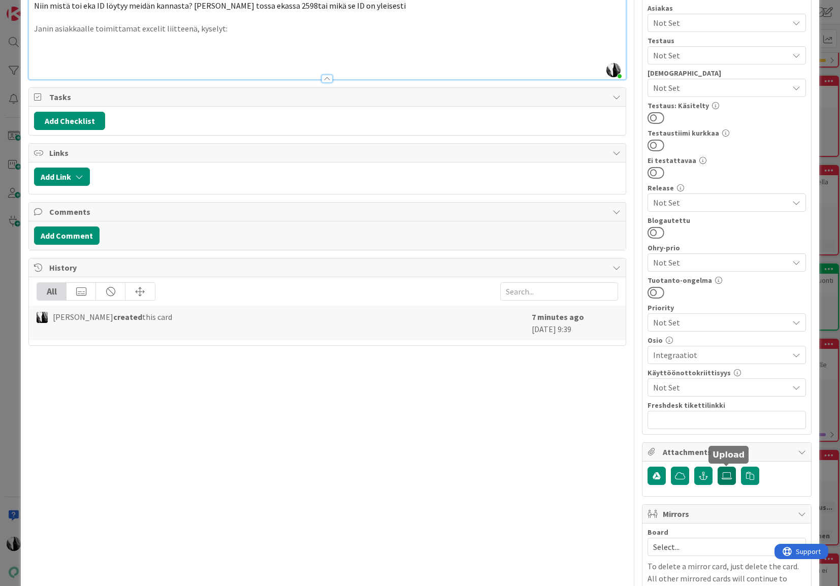
click at [731, 477] on icon at bounding box center [726, 476] width 10 height 8
click at [717, 467] on input "file" at bounding box center [717, 467] width 0 height 0
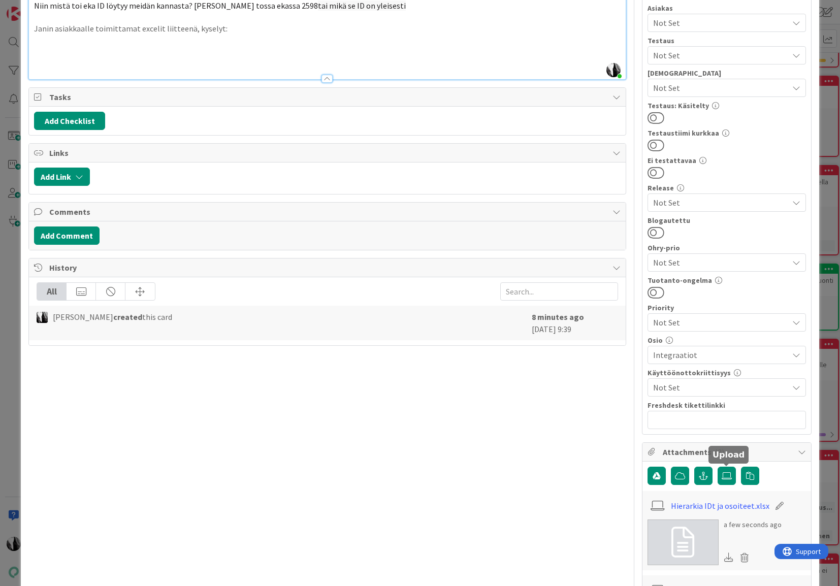
click at [191, 55] on p at bounding box center [327, 52] width 586 height 12
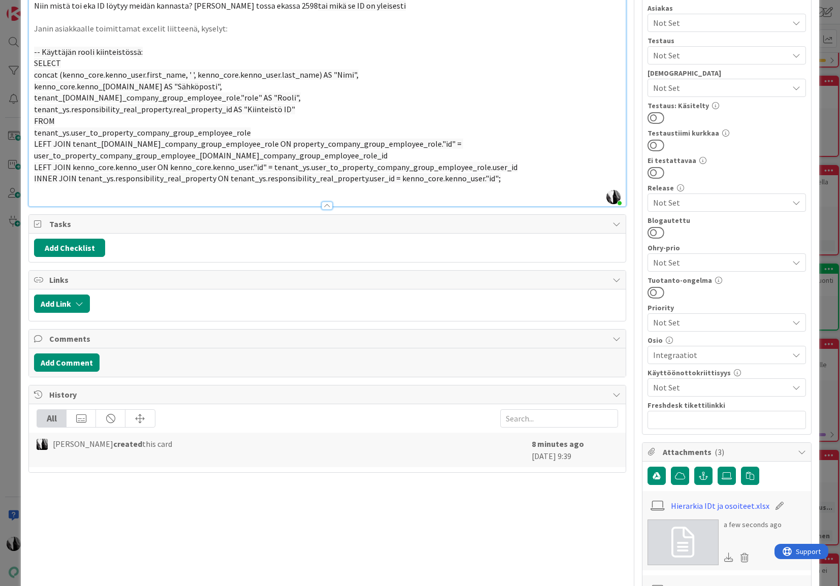
click at [509, 179] on p "INNER JOIN tenant_ys.responsibility_real_property ON tenant_ys.responsibility_r…" at bounding box center [327, 179] width 586 height 12
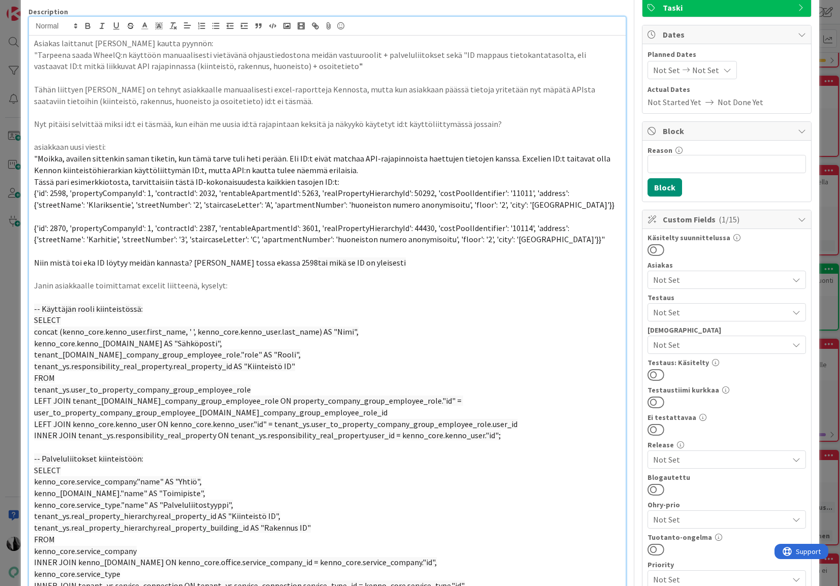
scroll to position [0, 0]
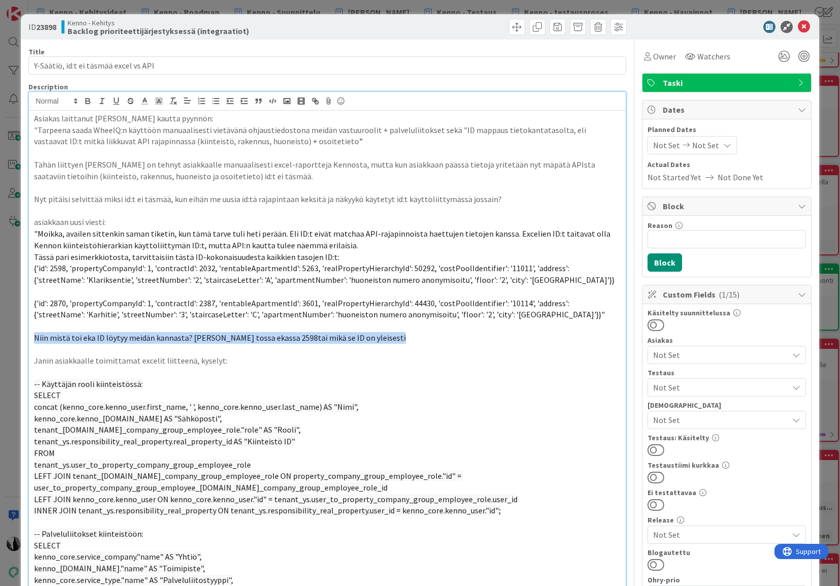
drag, startPoint x: 34, startPoint y: 338, endPoint x: 354, endPoint y: 338, distance: 319.9
click at [349, 339] on p "Niin mistä toi eka ID löytyy meidän kannasta? Eli tossa ekassa 2598 tai mikä se…" at bounding box center [327, 338] width 586 height 12
click at [354, 338] on p "Niin mistä toi eka ID löytyy meidän kannasta? Eli tossa ekassa 2598 tai mikä se…" at bounding box center [327, 338] width 586 height 12
drag, startPoint x: 31, startPoint y: 336, endPoint x: 368, endPoint y: 337, distance: 336.6
click at [368, 337] on div "Asiakas laittanut [PERSON_NAME] kautta pyynnön: "Tarpeena saada WheelQ:n käyttö…" at bounding box center [327, 497] width 596 height 773
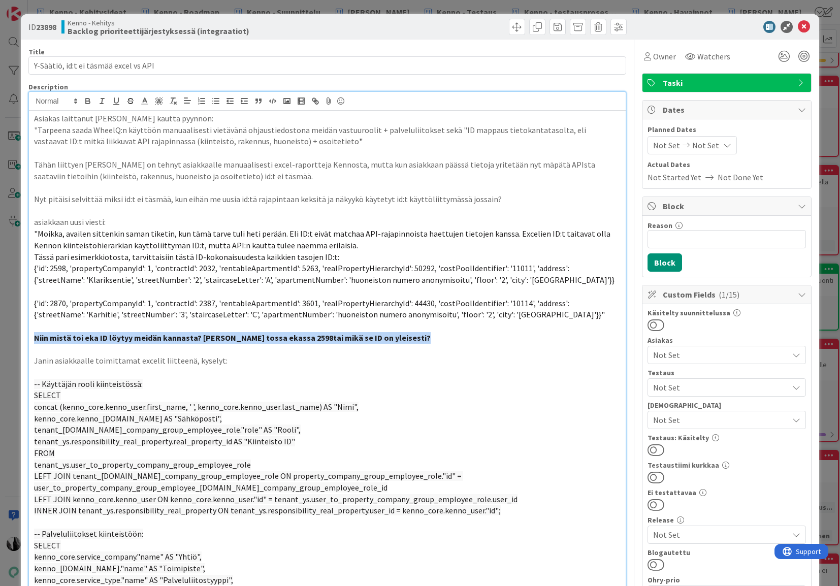
click at [403, 343] on p "Niin mistä toi eka ID löytyy meidän kannasta? [PERSON_NAME] tossa ekassa 2598 t…" at bounding box center [327, 338] width 586 height 12
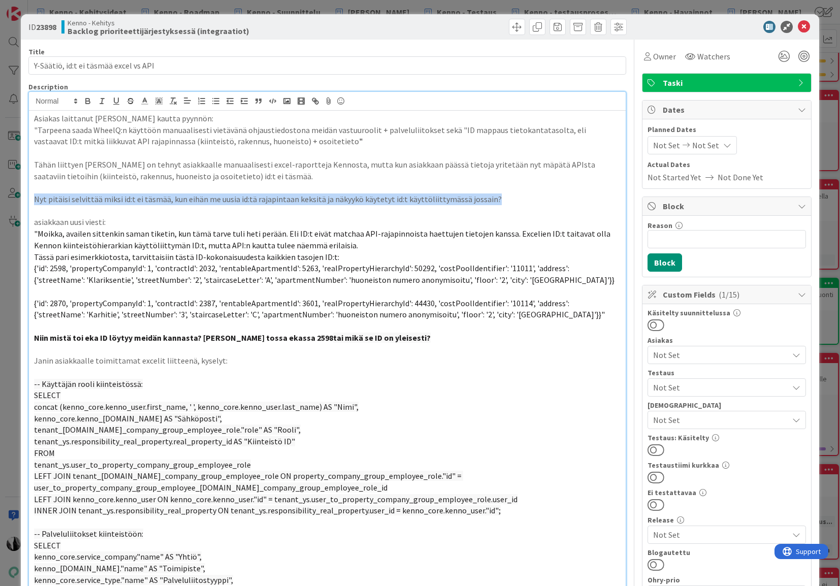
drag, startPoint x: 34, startPoint y: 198, endPoint x: 487, endPoint y: 196, distance: 452.9
click at [487, 196] on p "Nyt pitäisi selvittää miksi id:t ei täsmää, kun eihän me uusia id:tä rajapintaa…" at bounding box center [327, 199] width 586 height 12
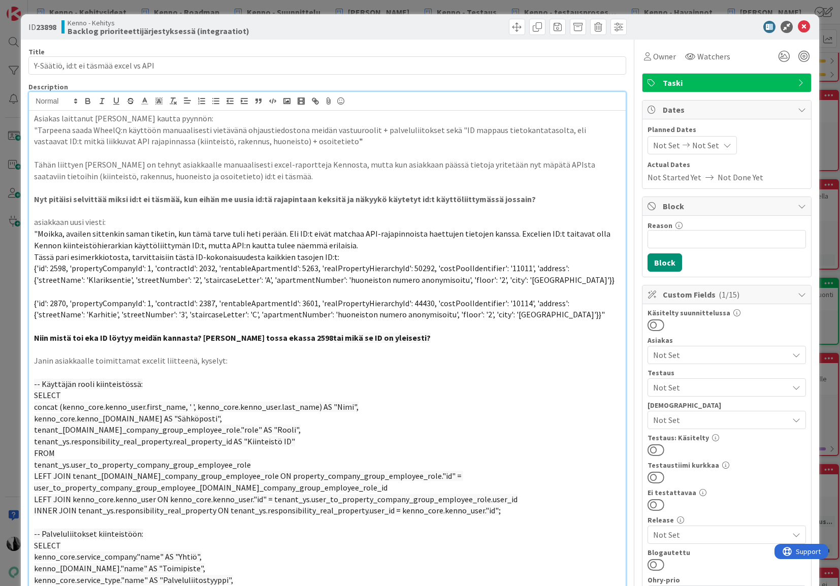
click at [524, 196] on p "Nyt pitäisi selvittää miksi id:t ei täsmää, kun eihän me uusia id:tä rajapintaa…" at bounding box center [327, 199] width 586 height 12
click at [806, 25] on icon at bounding box center [804, 27] width 12 height 12
